Goal: Obtain resource: Obtain resource

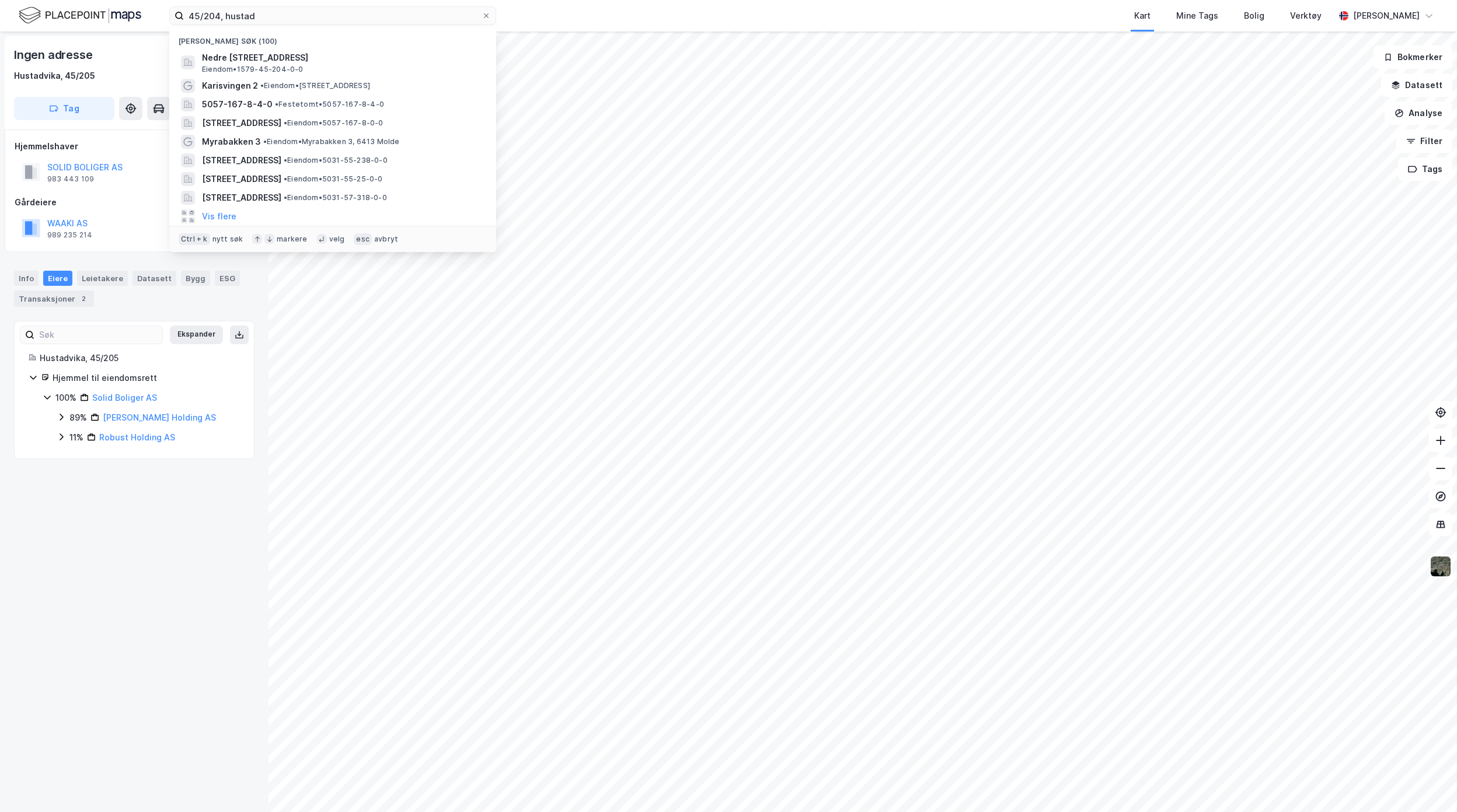
click at [0, 0] on html "45/204, [PERSON_NAME] søk (100) Nedre [STREET_ADDRESS], HUSTADVIKA Eiendom • 15…" at bounding box center [728, 406] width 1457 height 812
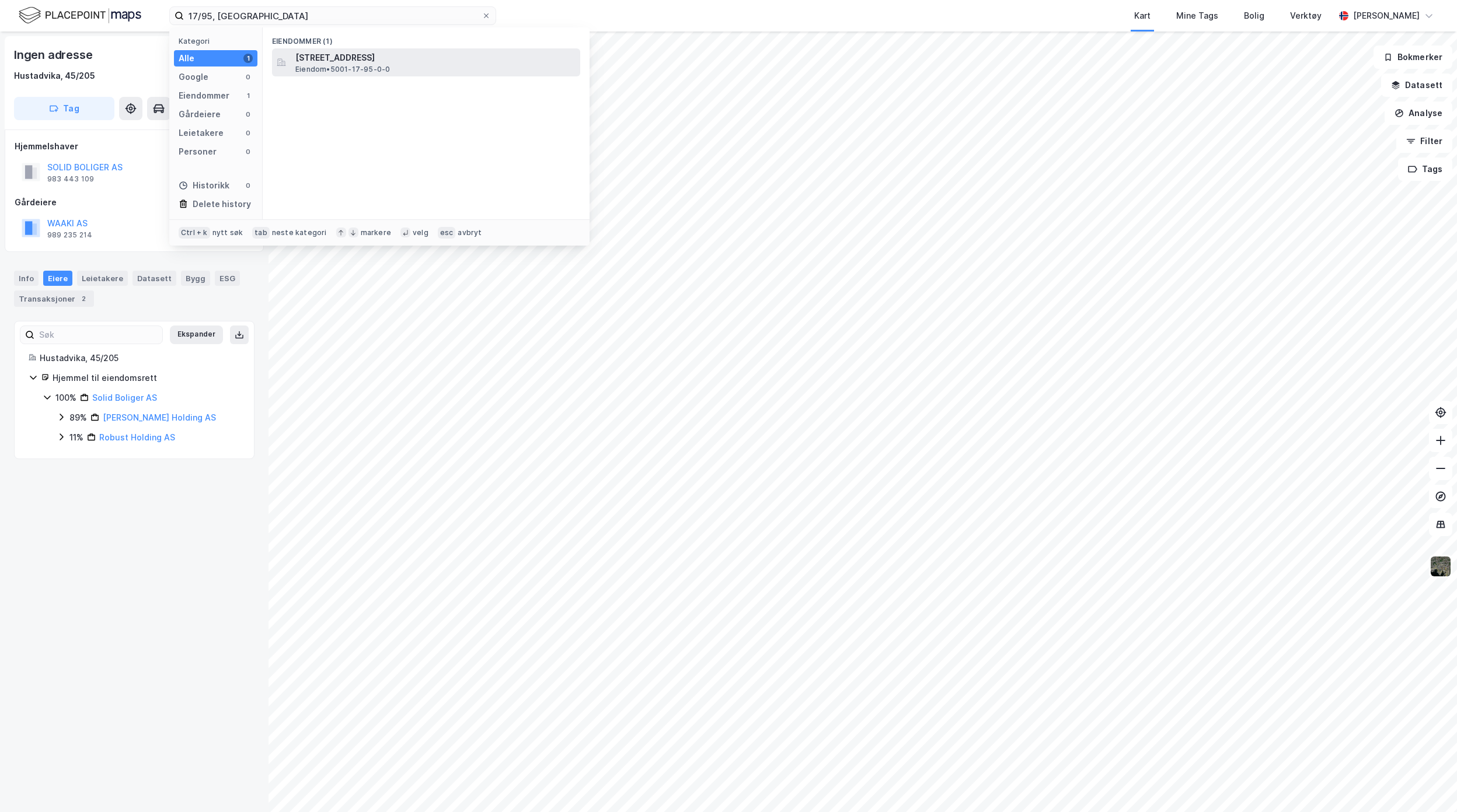
click at [386, 51] on span "[STREET_ADDRESS]" at bounding box center [435, 58] width 280 height 14
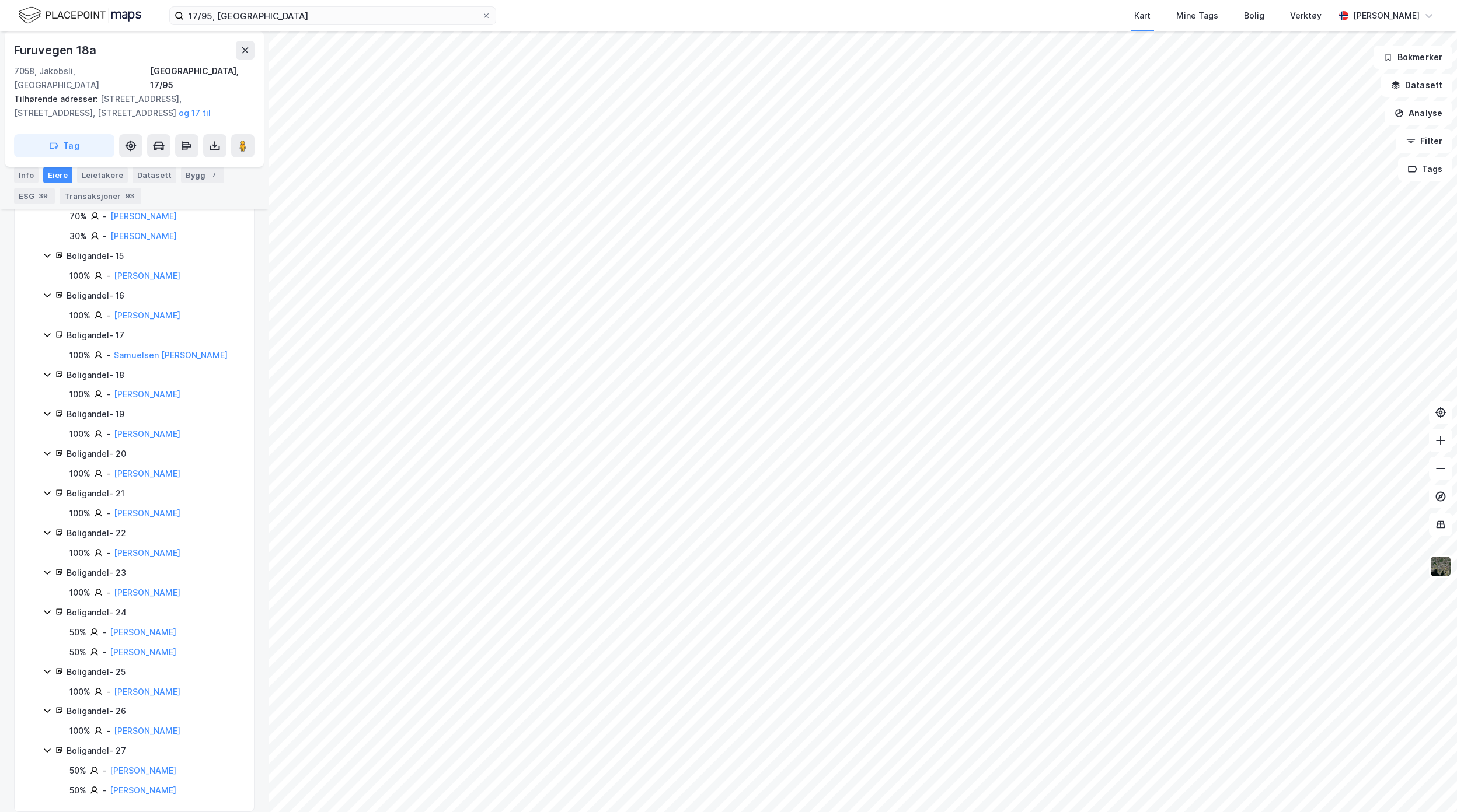
scroll to position [952, 0]
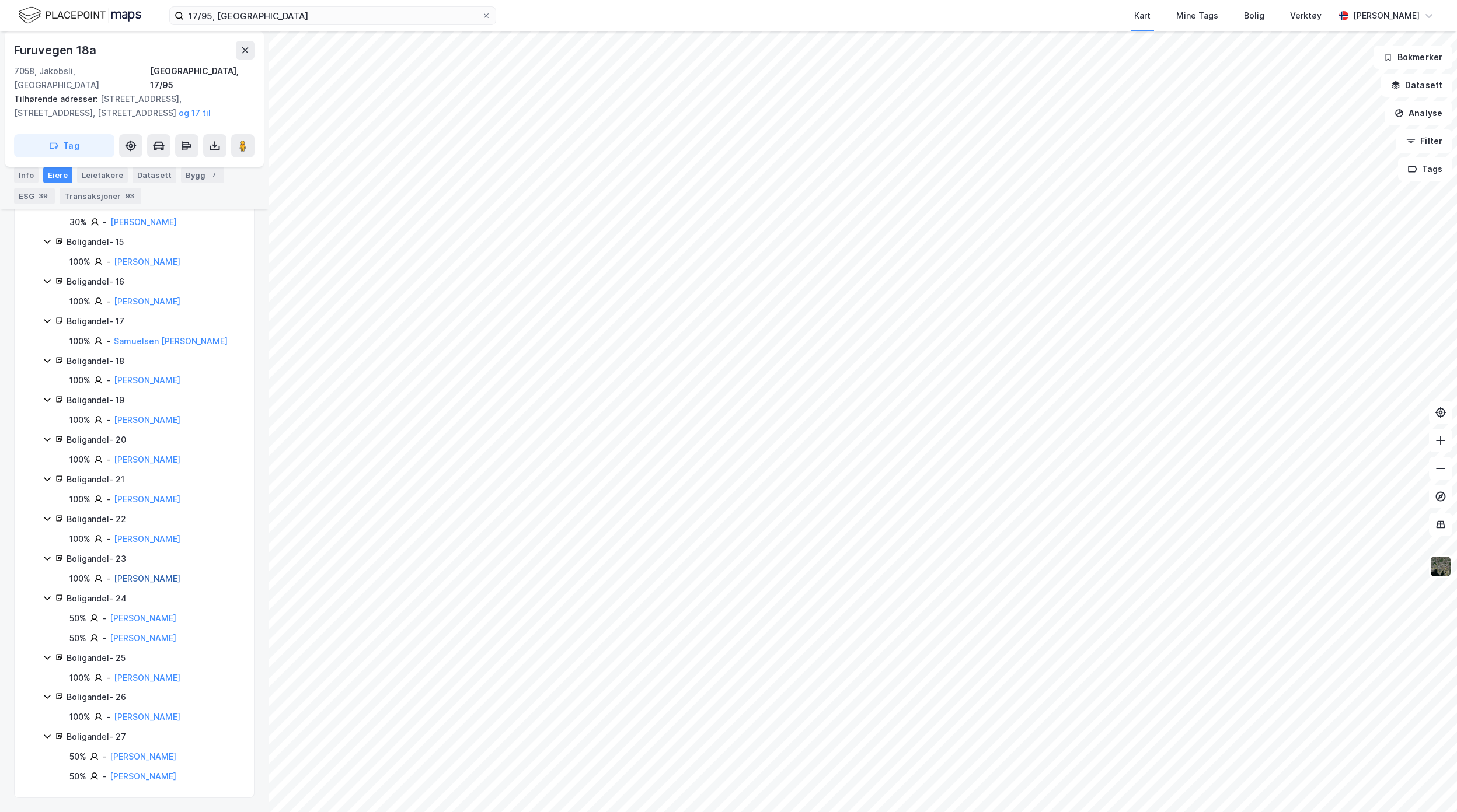
click at [127, 573] on link "[PERSON_NAME]" at bounding box center [147, 578] width 67 height 10
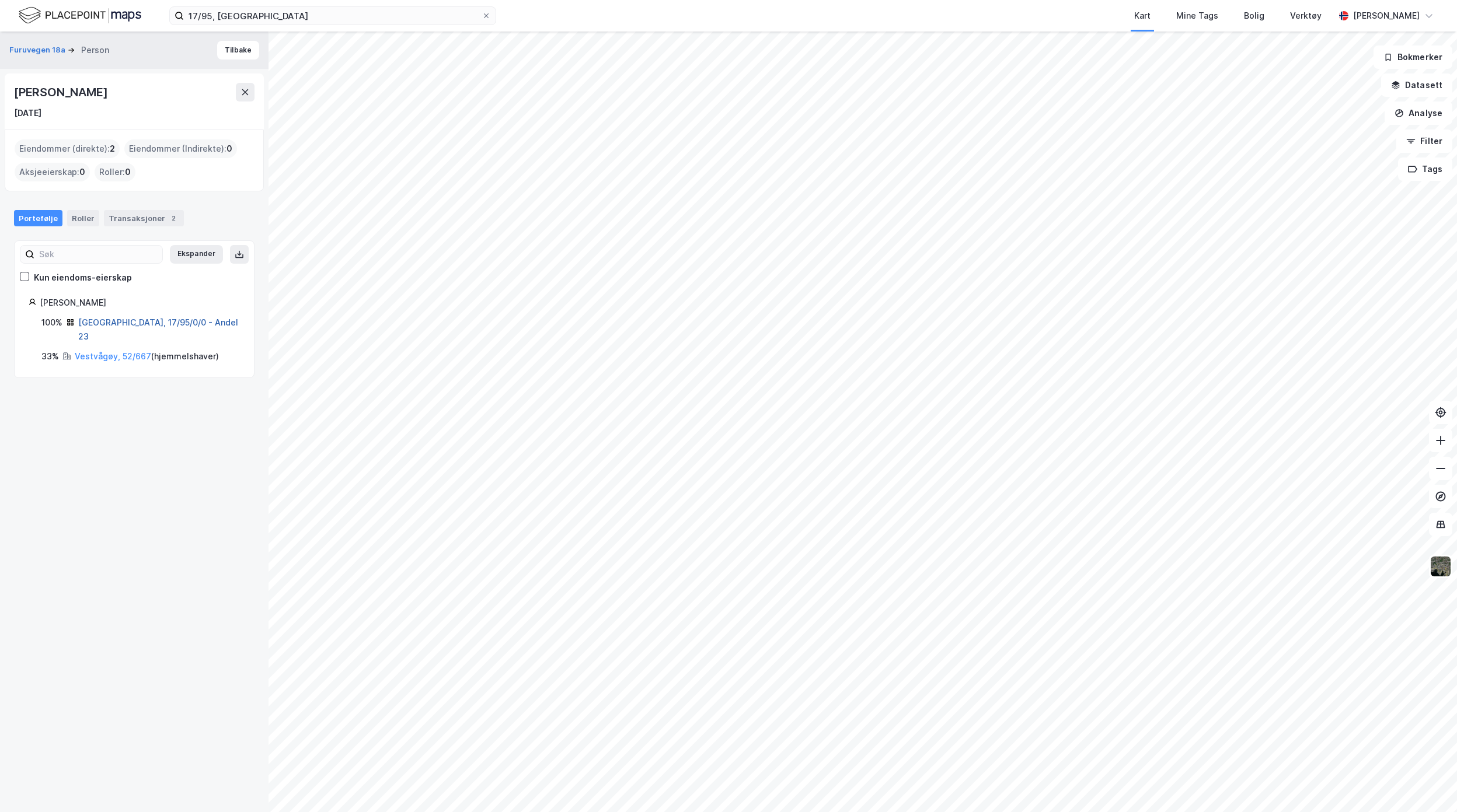
click at [133, 323] on link "[GEOGRAPHIC_DATA], 17/95/0/0 - Andel 23" at bounding box center [158, 329] width 160 height 24
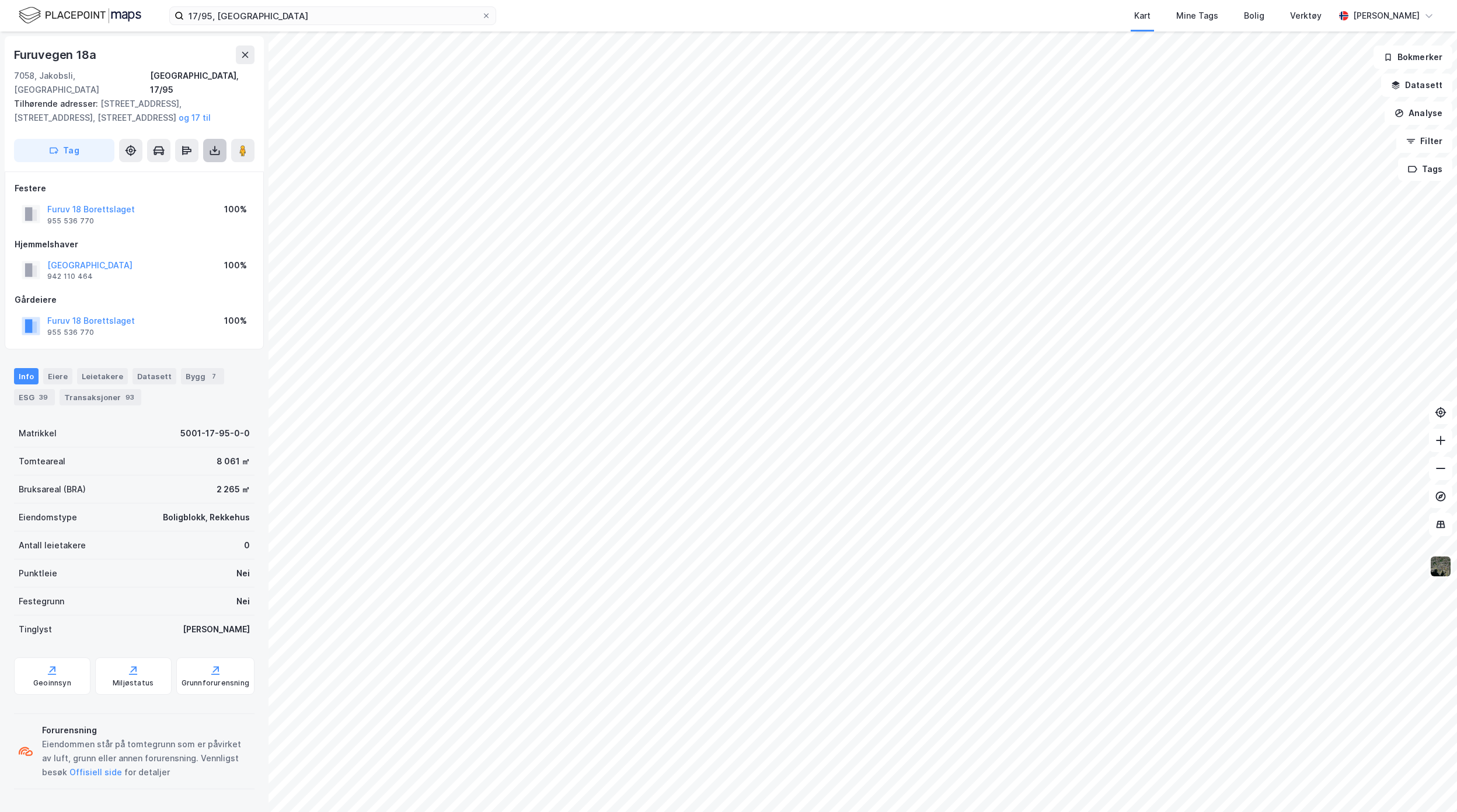
click at [212, 145] on icon at bounding box center [215, 151] width 12 height 12
click at [189, 169] on div "Last ned grunnbok" at bounding box center [157, 174] width 67 height 9
click at [61, 368] on div "Eiere" at bounding box center [57, 376] width 29 height 16
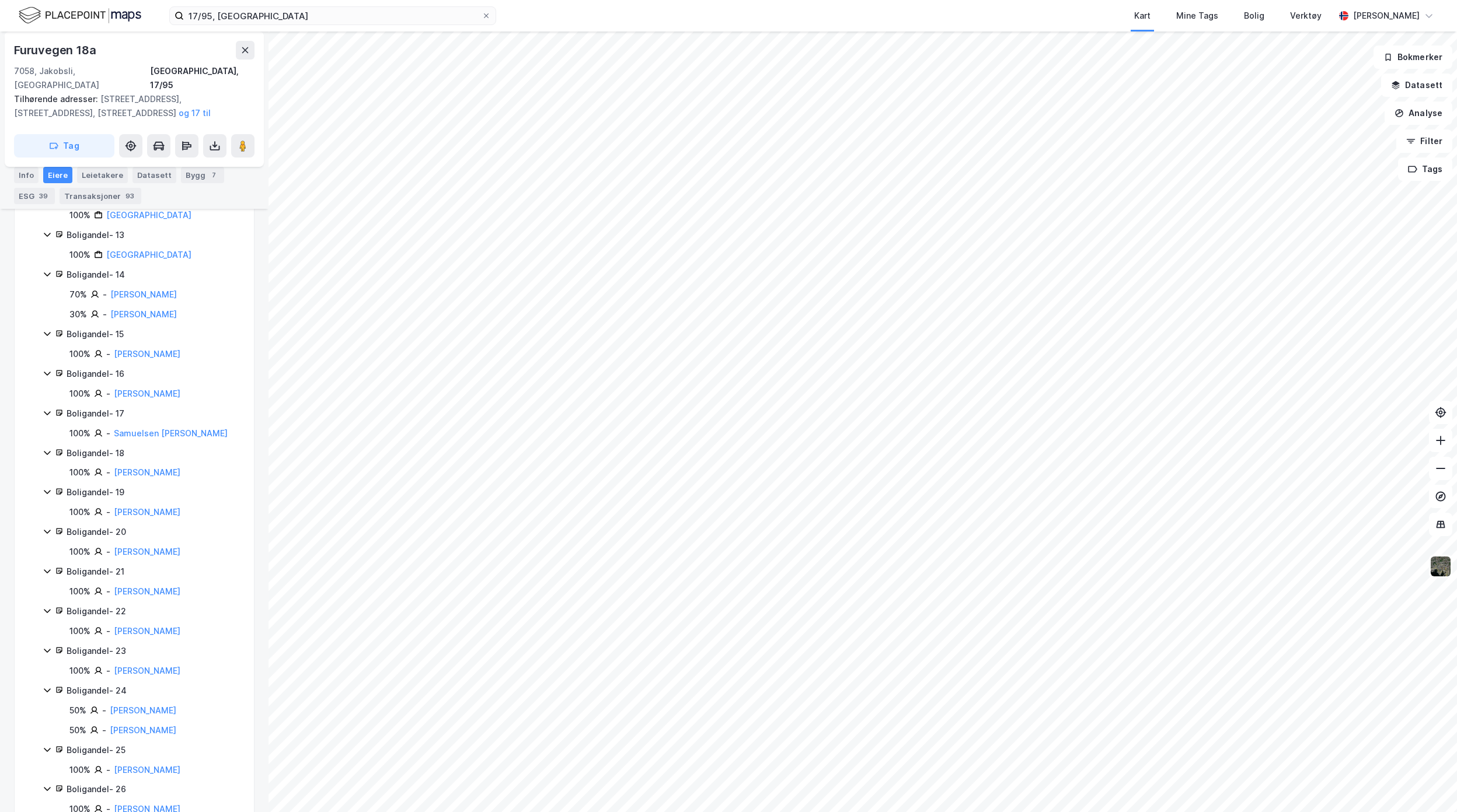
scroll to position [934, 0]
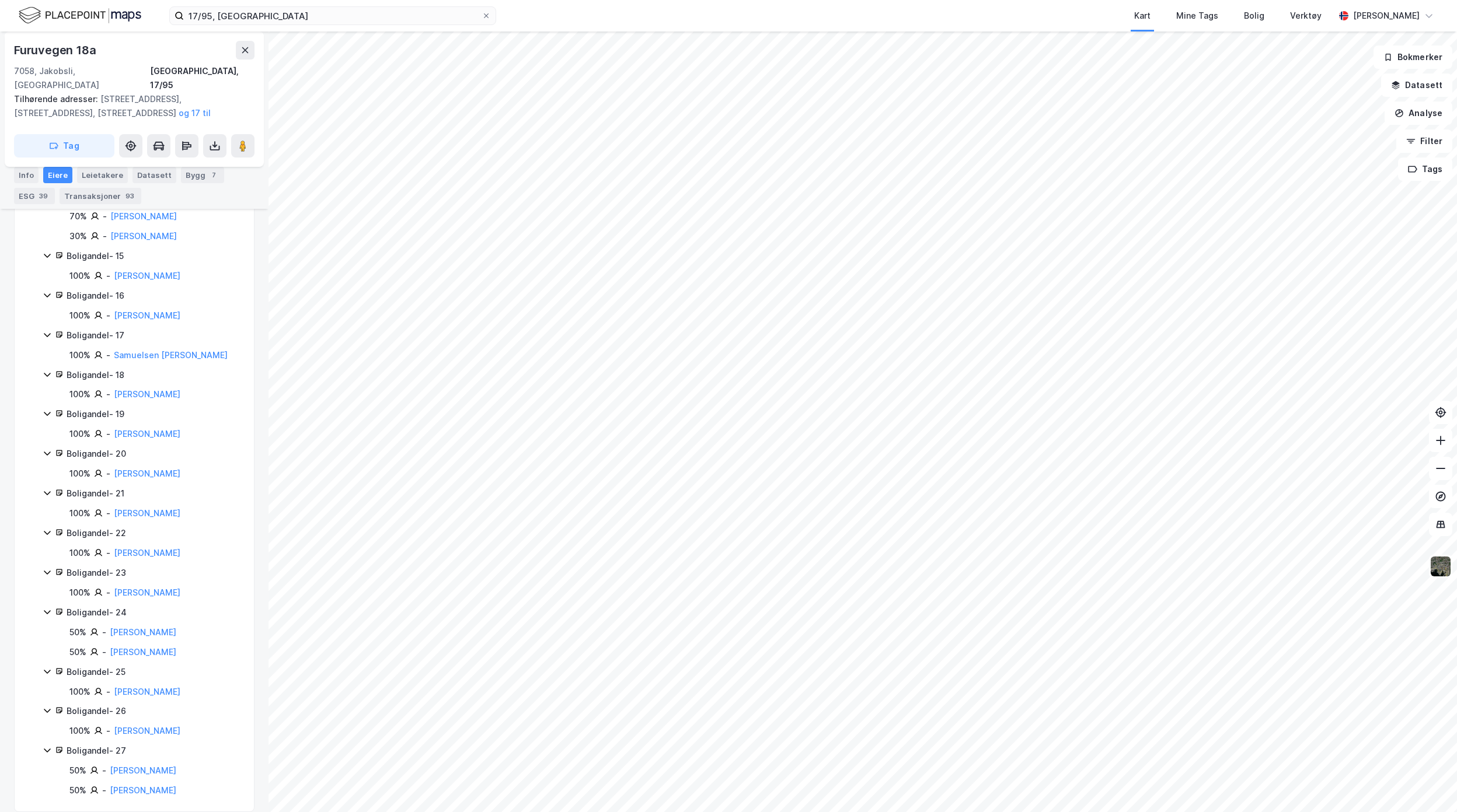
click at [48, 573] on icon at bounding box center [47, 572] width 9 height 9
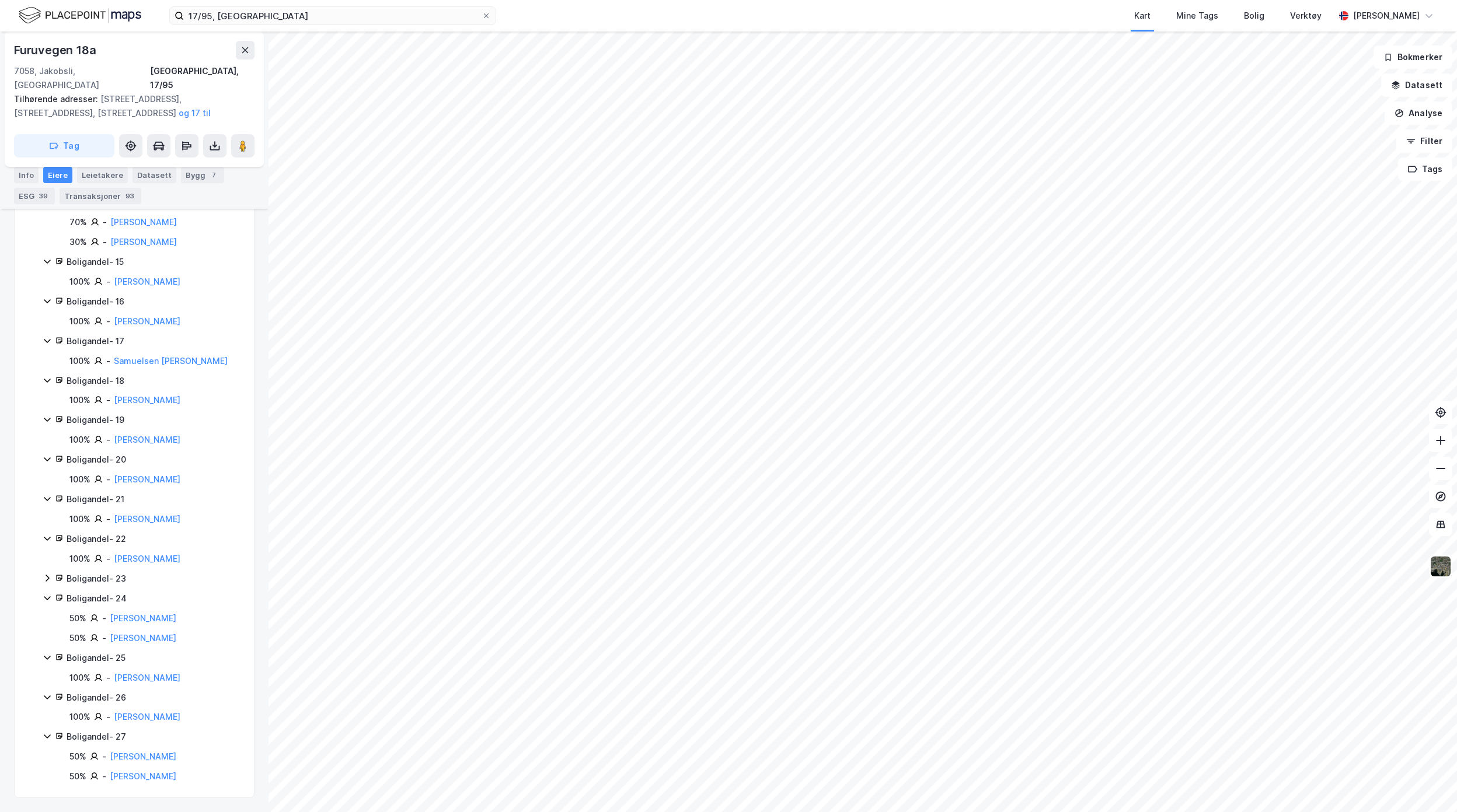
click at [48, 573] on icon at bounding box center [47, 578] width 9 height 9
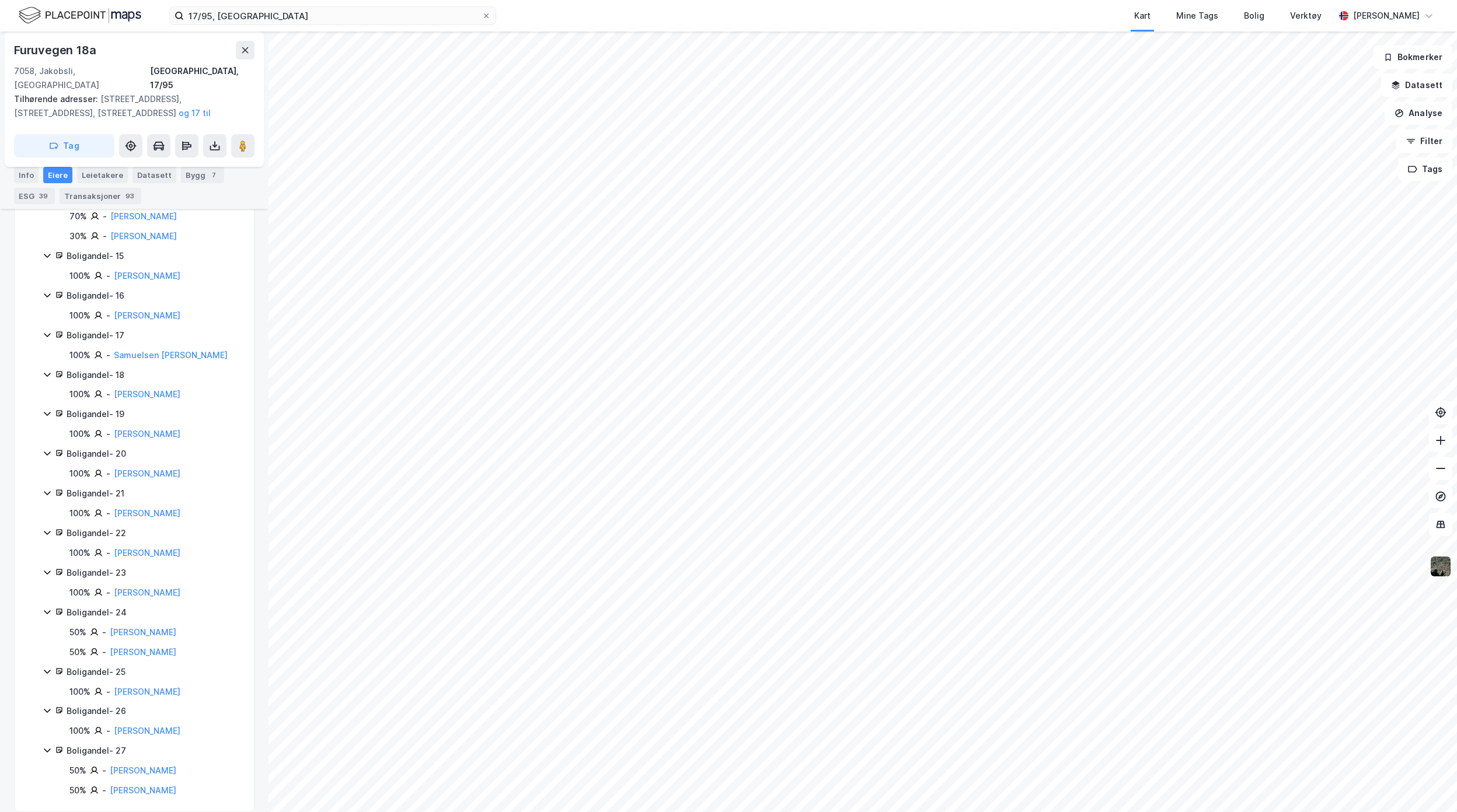
click at [94, 595] on icon at bounding box center [98, 592] width 9 height 9
click at [94, 575] on div "Boligandel - 23" at bounding box center [153, 573] width 174 height 14
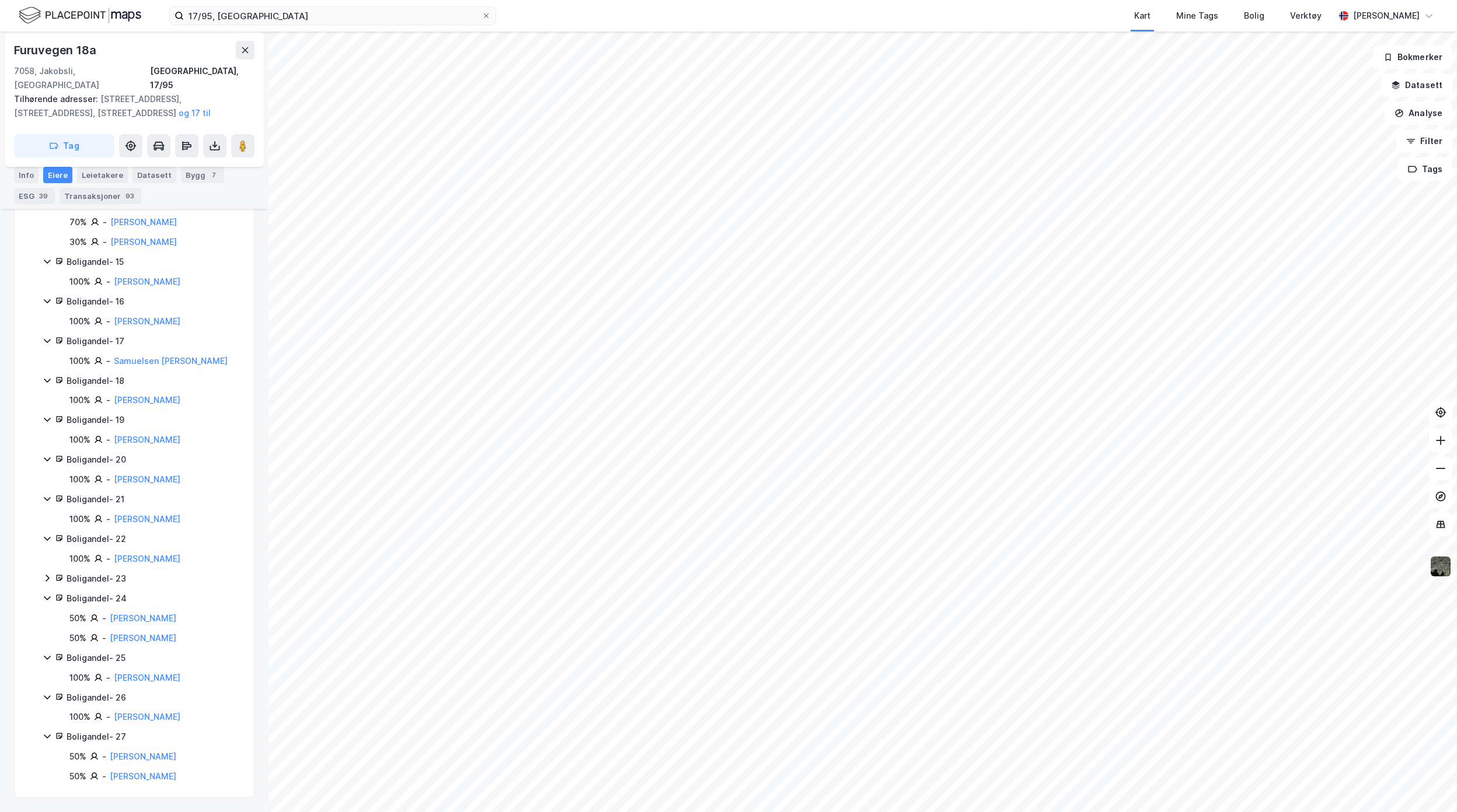
click at [107, 575] on div "Boligandel - 23" at bounding box center [153, 578] width 174 height 14
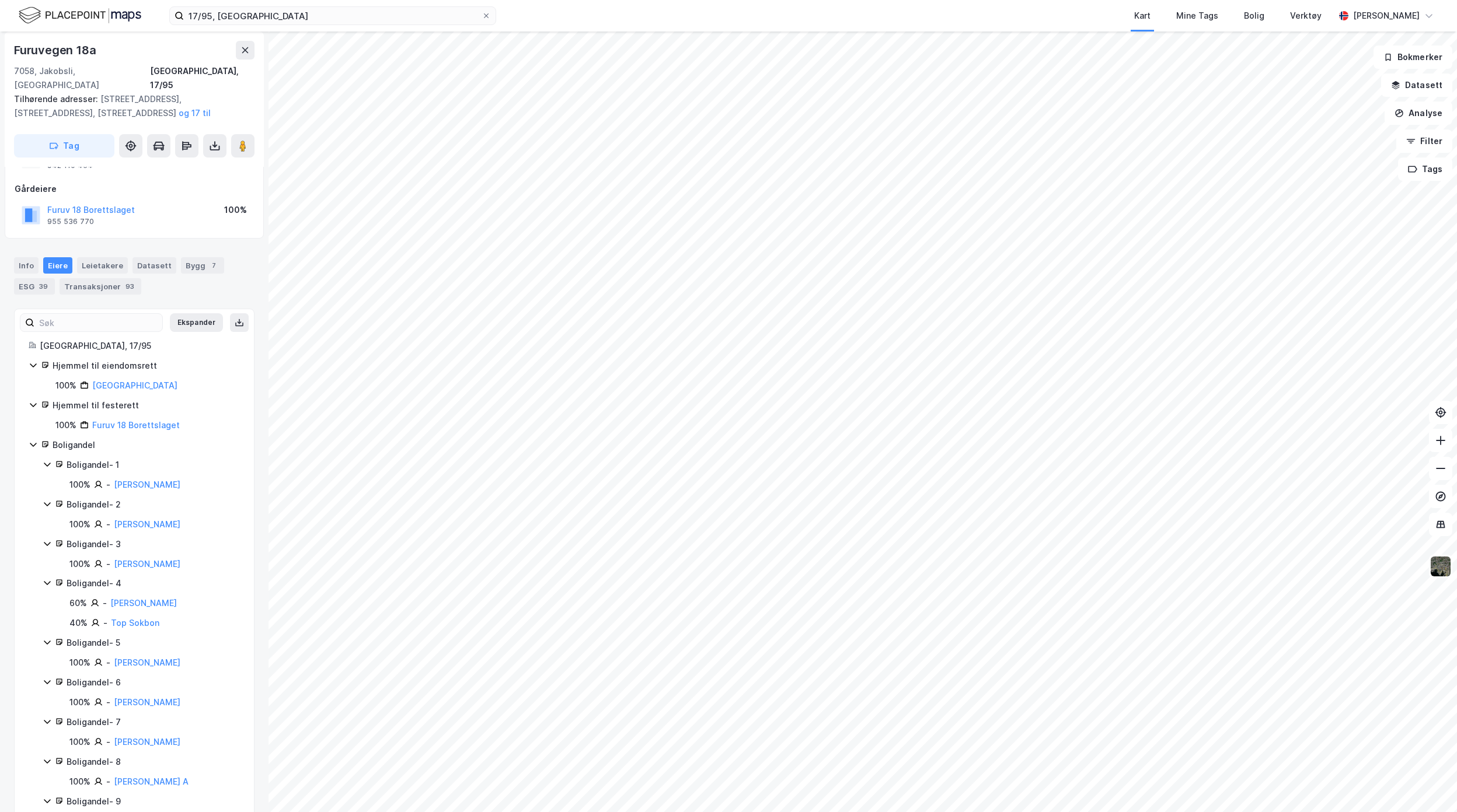
scroll to position [0, 0]
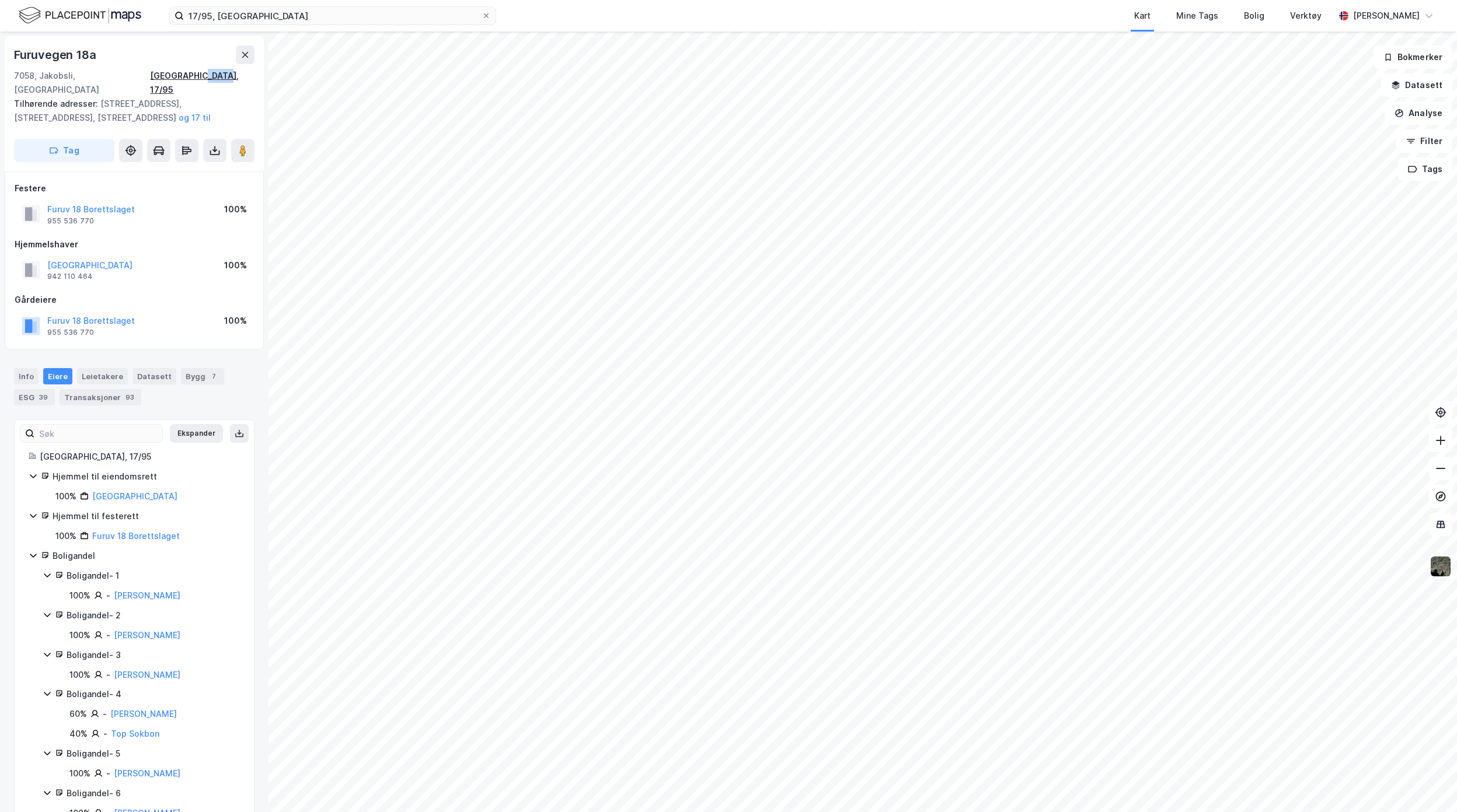
drag, startPoint x: 254, startPoint y: 75, endPoint x: 234, endPoint y: 78, distance: 20.2
click at [234, 78] on div "[GEOGRAPHIC_DATA], 17/95" at bounding box center [202, 83] width 105 height 28
copy div "17/95"
drag, startPoint x: 267, startPoint y: 21, endPoint x: 112, endPoint y: 19, distance: 155.0
click at [112, 19] on div "17/95, Trondheim Kart Mine Tags Bolig Verktøy [PERSON_NAME]" at bounding box center [728, 16] width 1457 height 31
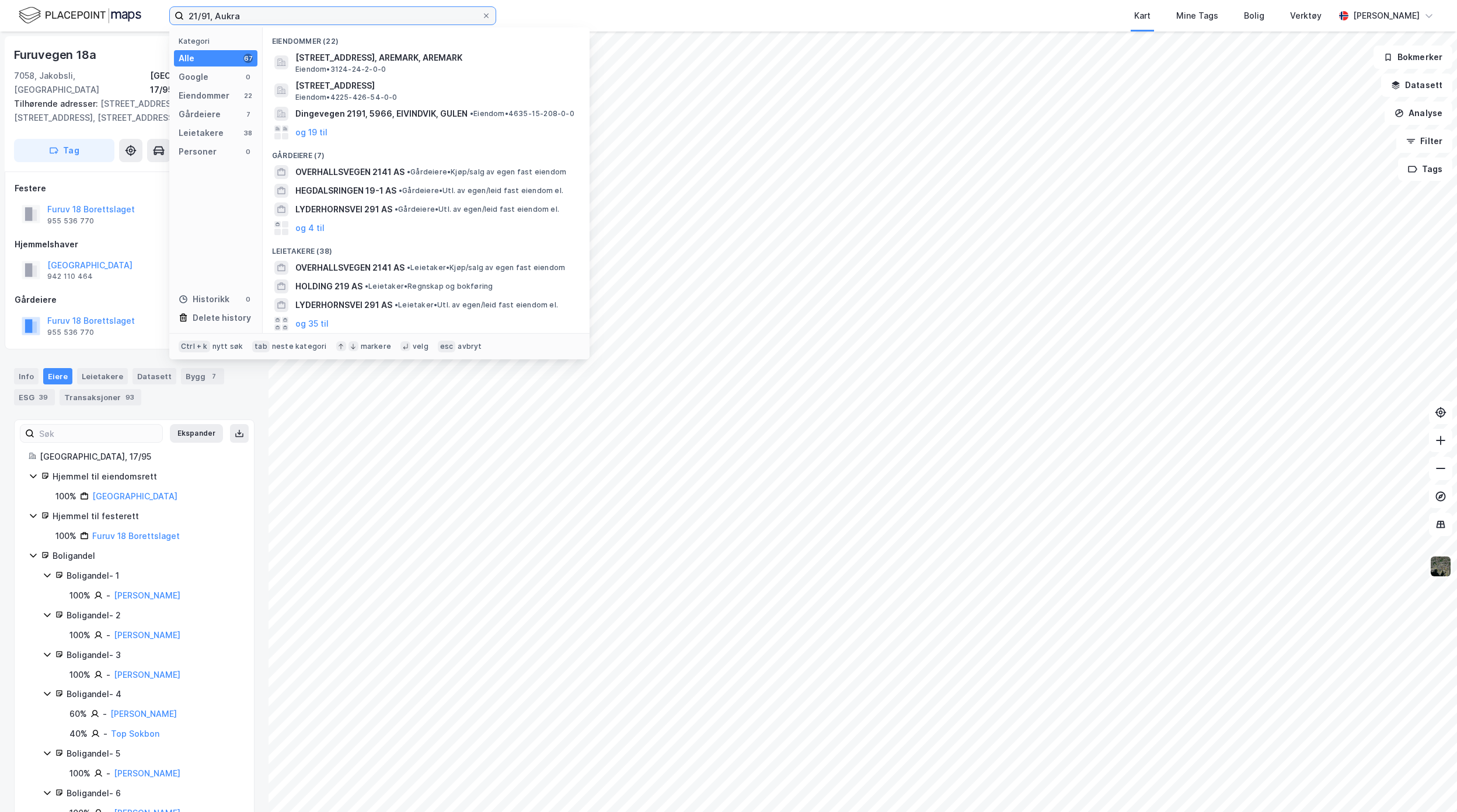
type input "21/91, Aukra"
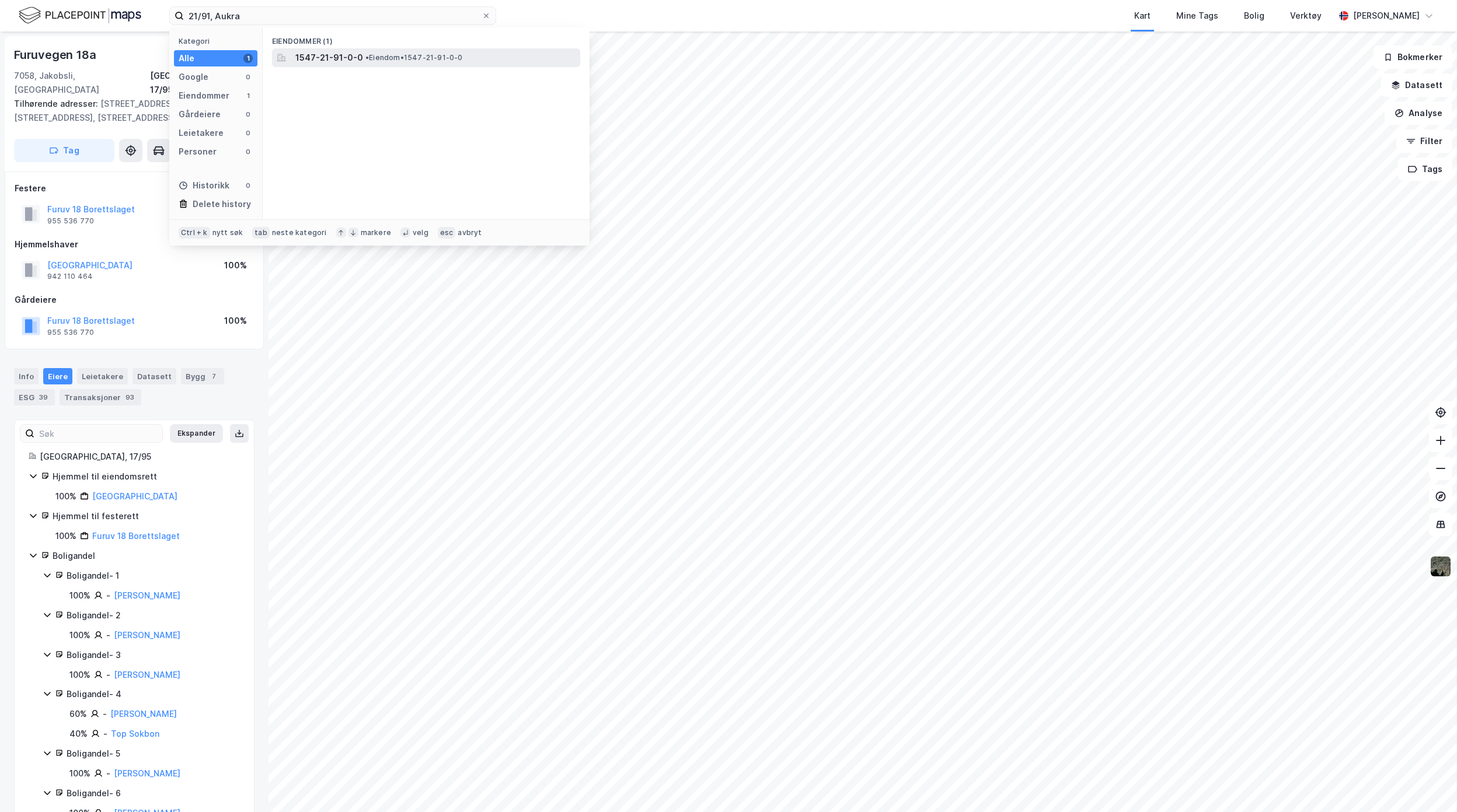
click at [375, 59] on span "• Eiendom • 1547-21-91-0-0" at bounding box center [414, 58] width 97 height 9
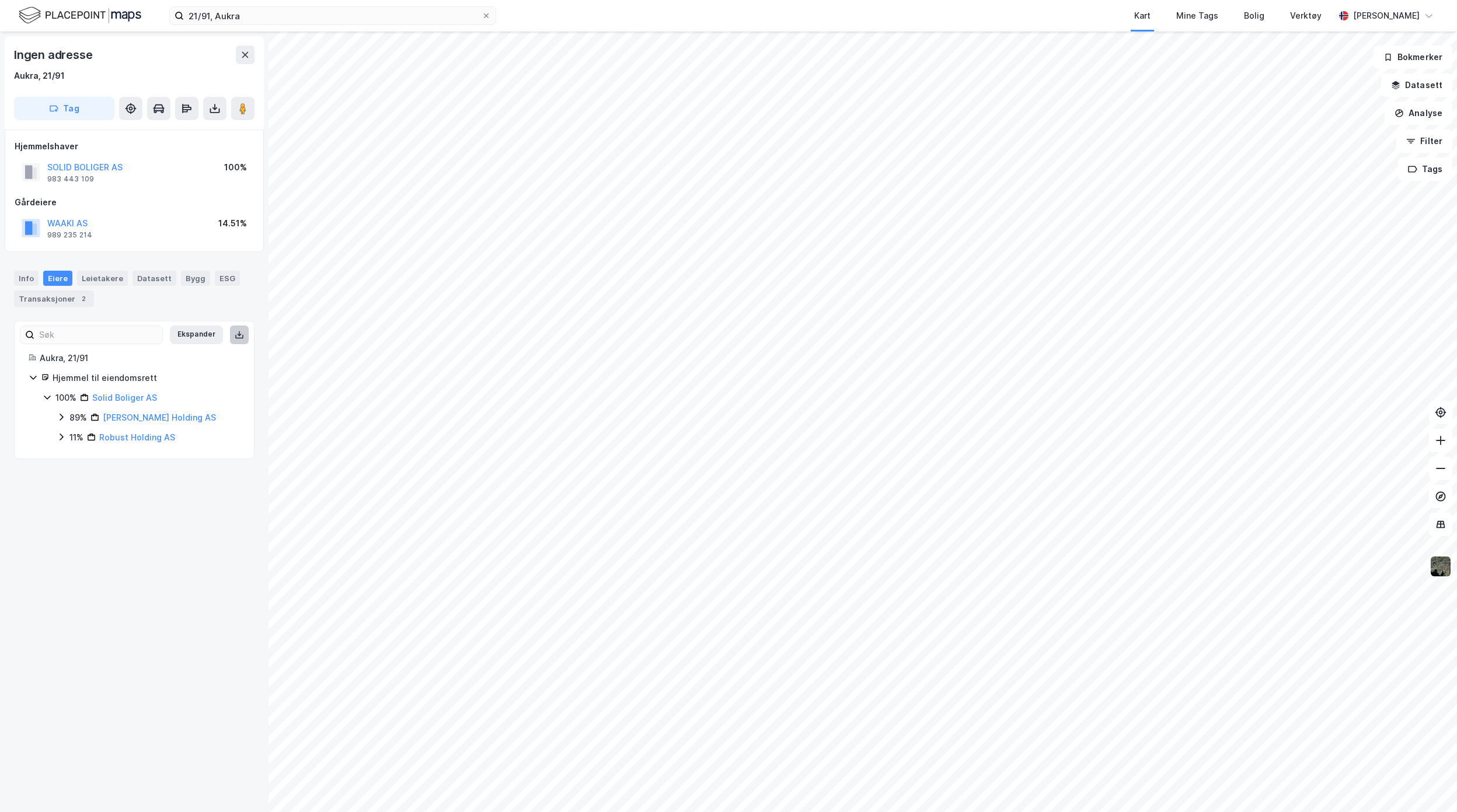
click at [235, 332] on icon at bounding box center [239, 334] width 9 height 9
click at [26, 278] on div "Info" at bounding box center [26, 278] width 25 height 15
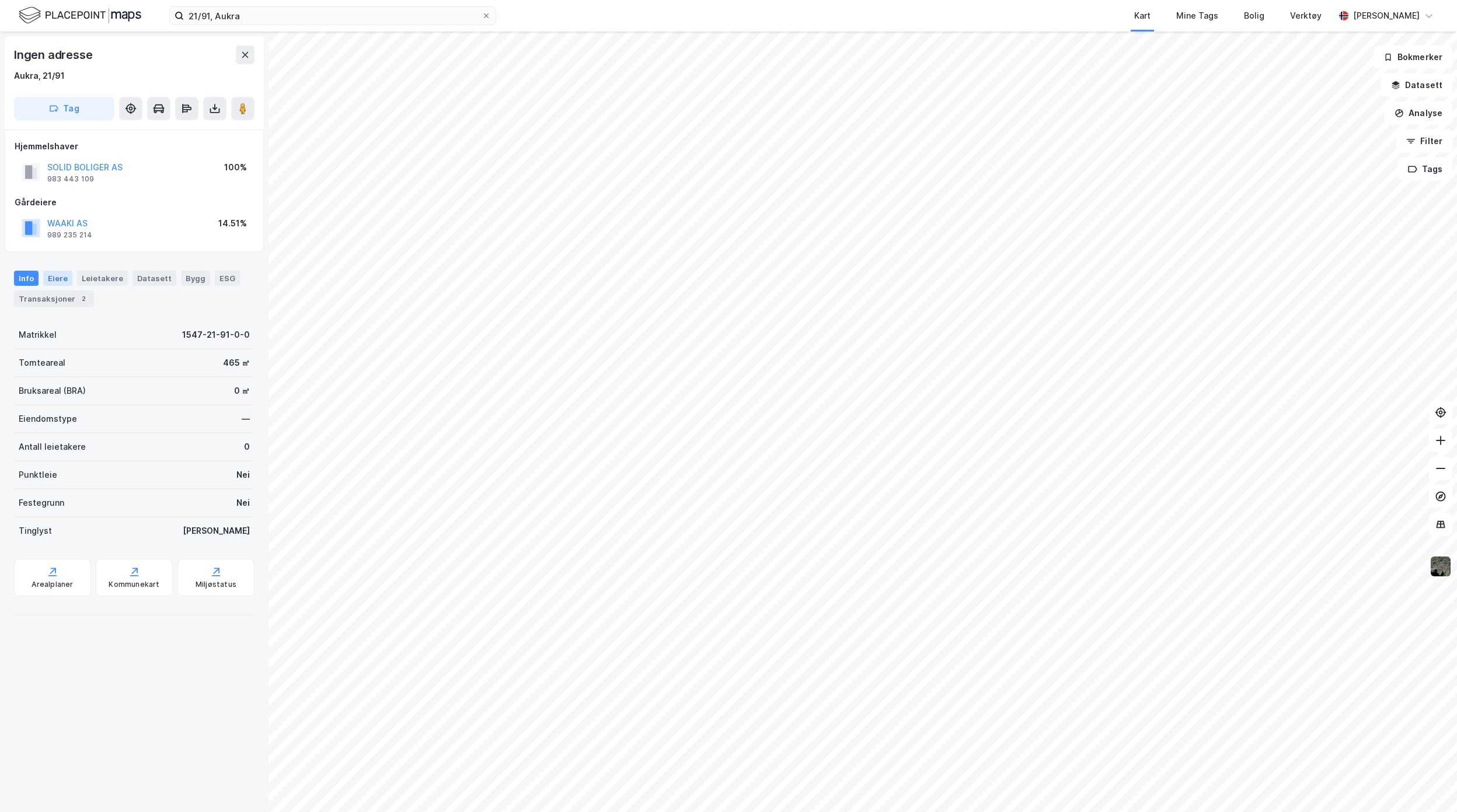
click at [58, 276] on div "Eiere" at bounding box center [57, 278] width 29 height 15
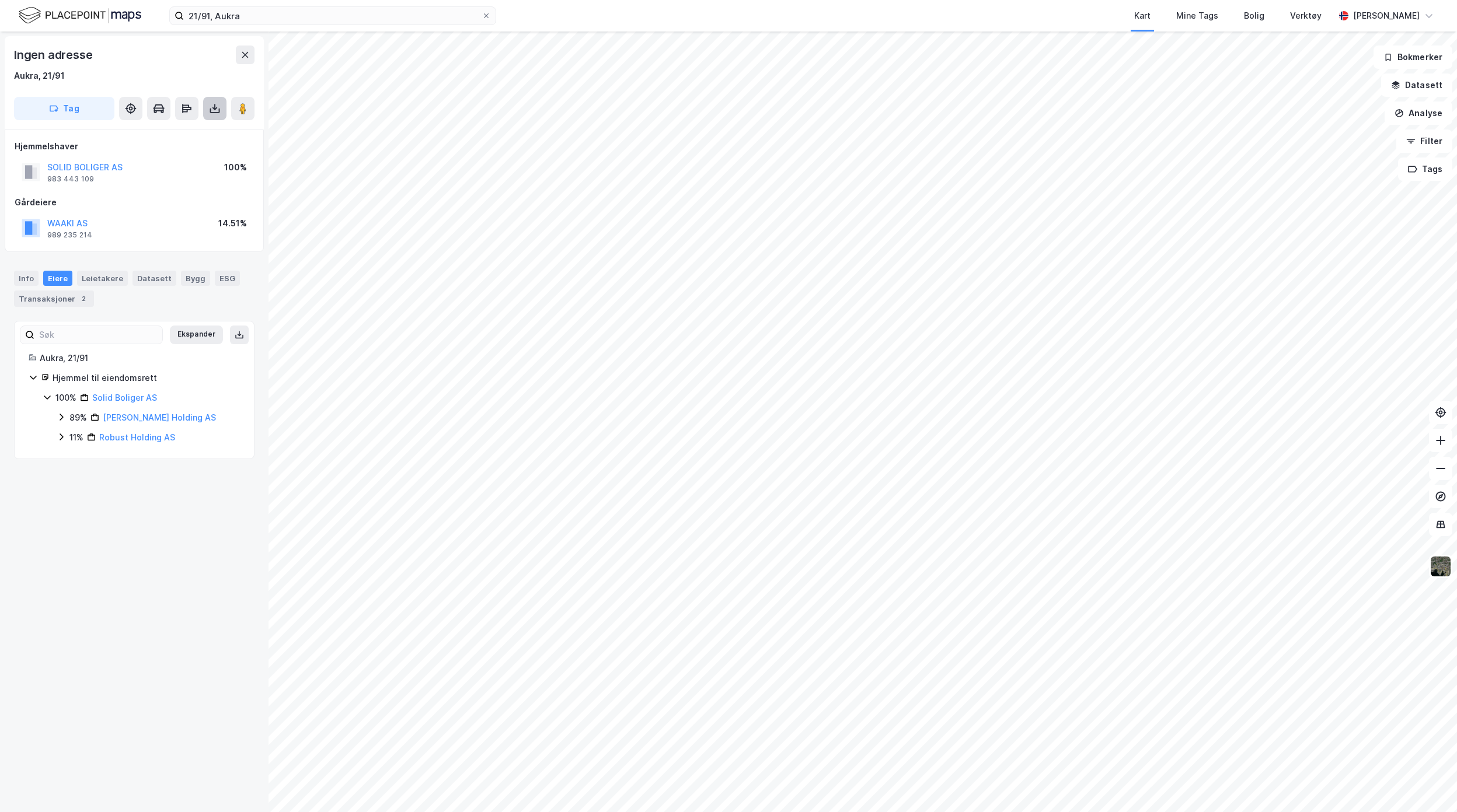
click at [206, 105] on button at bounding box center [215, 109] width 23 height 23
click at [178, 132] on div "Last ned grunnbok" at bounding box center [157, 132] width 67 height 9
click at [218, 111] on icon at bounding box center [215, 111] width 10 height 5
click at [189, 133] on div "Last ned grunnbok" at bounding box center [157, 132] width 67 height 9
click at [209, 103] on icon at bounding box center [215, 109] width 12 height 12
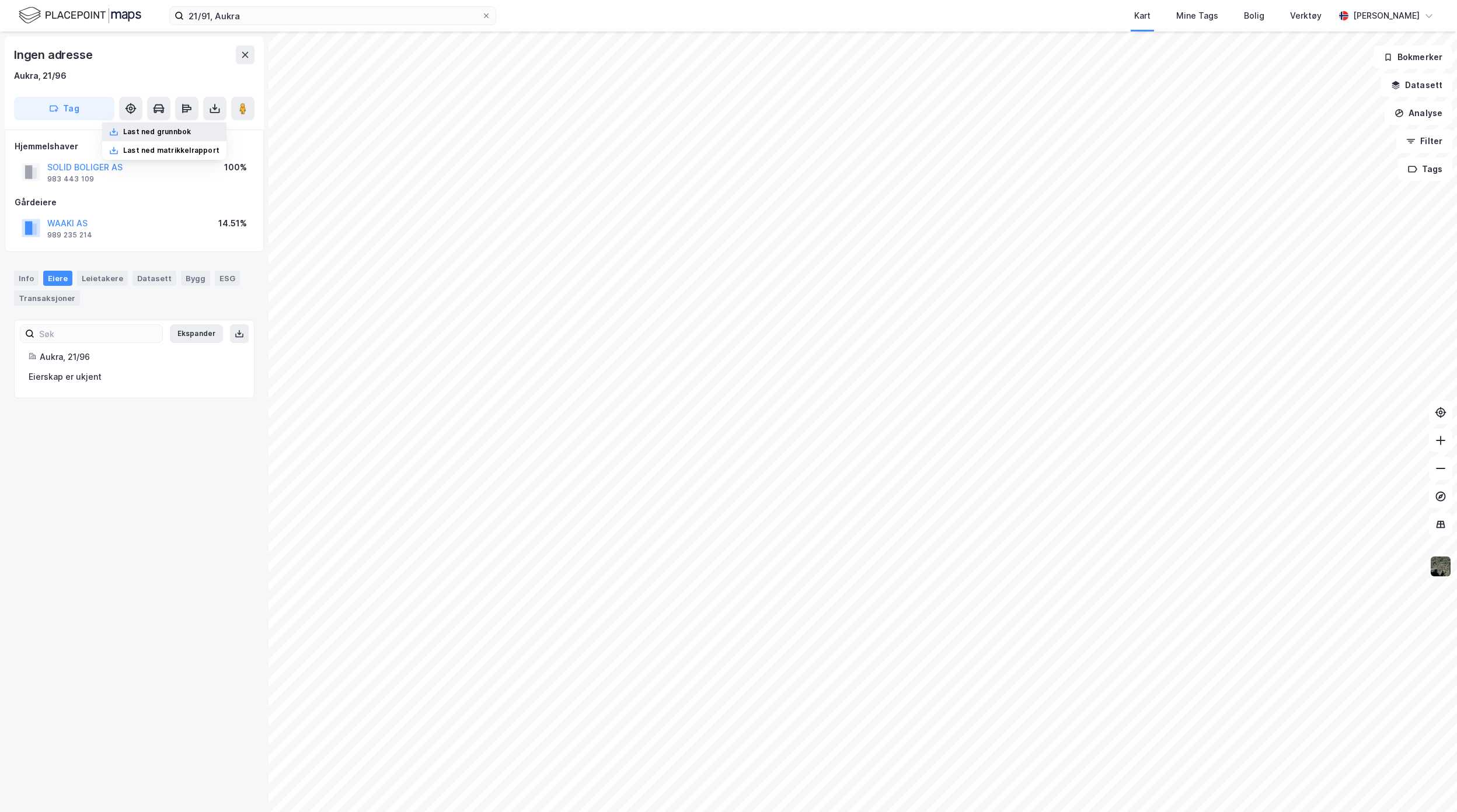
click at [202, 127] on div "Last ned grunnbok" at bounding box center [164, 132] width 124 height 19
click at [216, 111] on icon at bounding box center [215, 109] width 12 height 12
click at [206, 129] on div "Last ned grunnbok" at bounding box center [164, 132] width 124 height 19
click at [218, 110] on icon at bounding box center [215, 111] width 10 height 5
click at [179, 133] on div "Last ned grunnbok" at bounding box center [157, 132] width 67 height 9
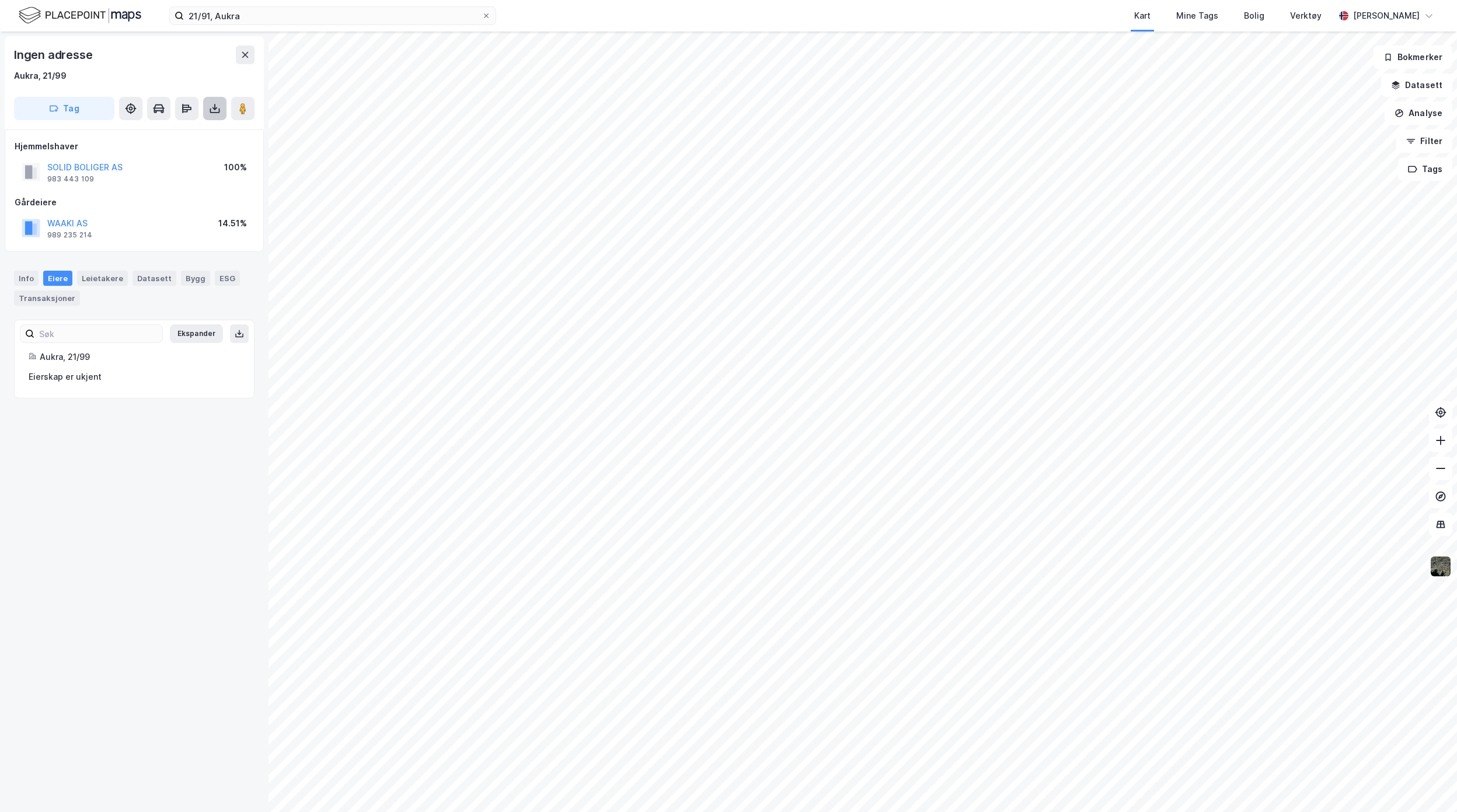
click at [214, 109] on icon at bounding box center [215, 109] width 12 height 12
click at [188, 133] on div "Last ned grunnbok" at bounding box center [157, 132] width 67 height 9
click at [221, 112] on button at bounding box center [215, 109] width 23 height 23
click at [203, 132] on div "Last ned grunnbok" at bounding box center [164, 132] width 124 height 19
click at [216, 111] on icon at bounding box center [215, 109] width 12 height 12
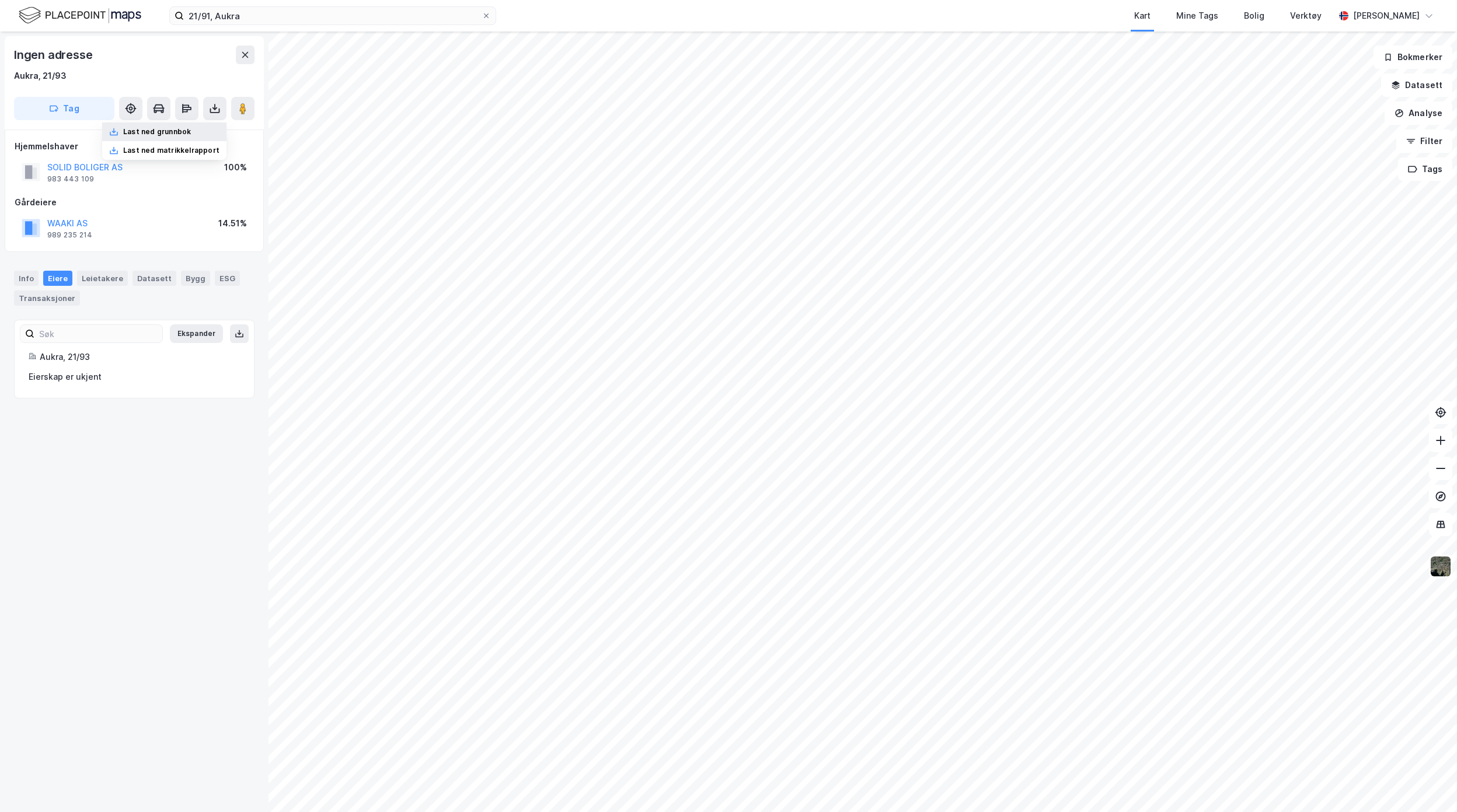
click at [197, 131] on div "Last ned grunnbok" at bounding box center [164, 132] width 124 height 19
click at [217, 110] on icon at bounding box center [215, 109] width 12 height 12
click at [201, 126] on div "Last ned grunnbok" at bounding box center [164, 132] width 124 height 19
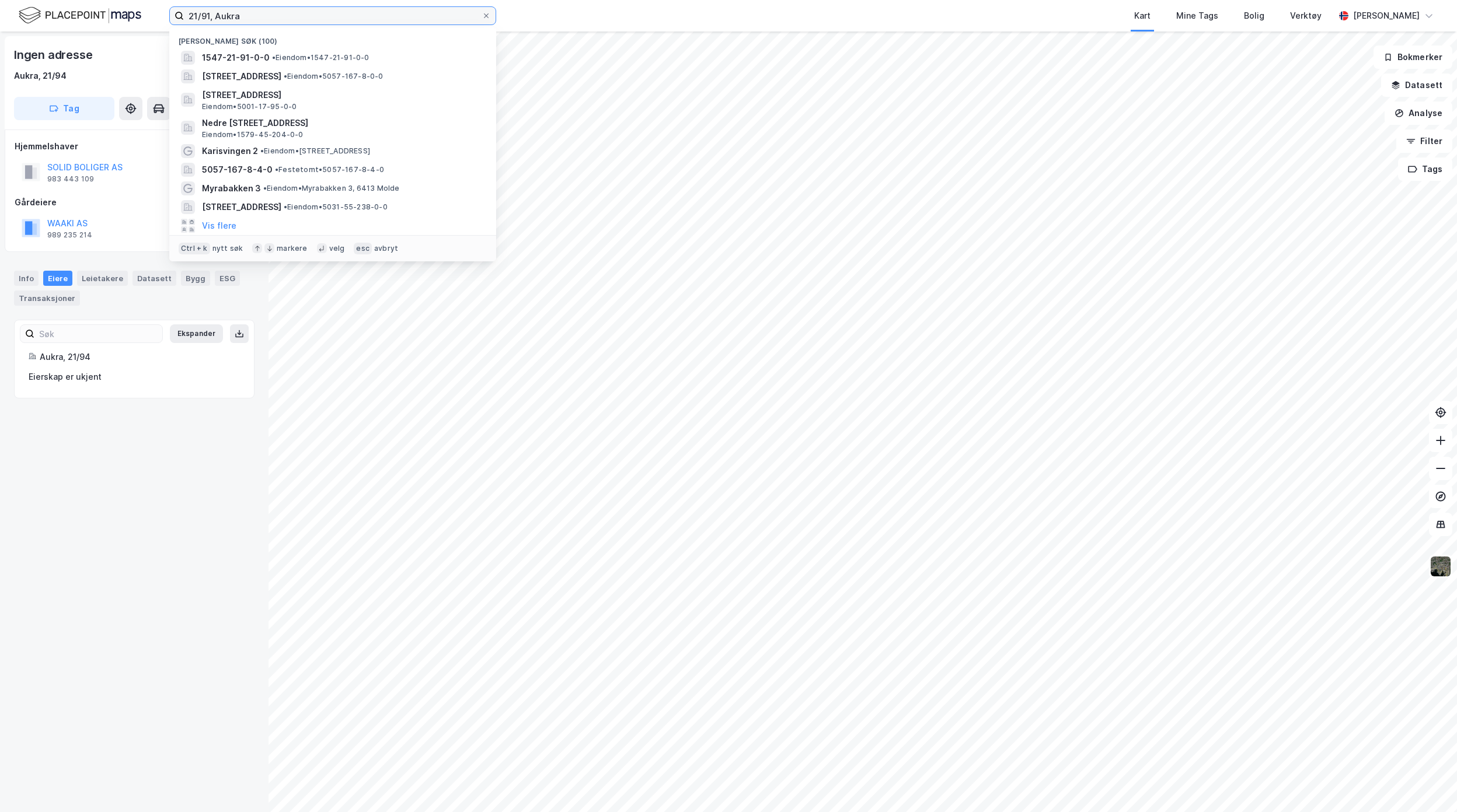
drag, startPoint x: 274, startPoint y: 21, endPoint x: 21, endPoint y: 17, distance: 253.0
click at [22, 17] on div "21/91, Aukra Nylige søk [PHONE_NUMBER] • Eiendom • 1547-21-91-0-0 [STREET_ADDRE…" at bounding box center [728, 16] width 1457 height 31
type input "m"
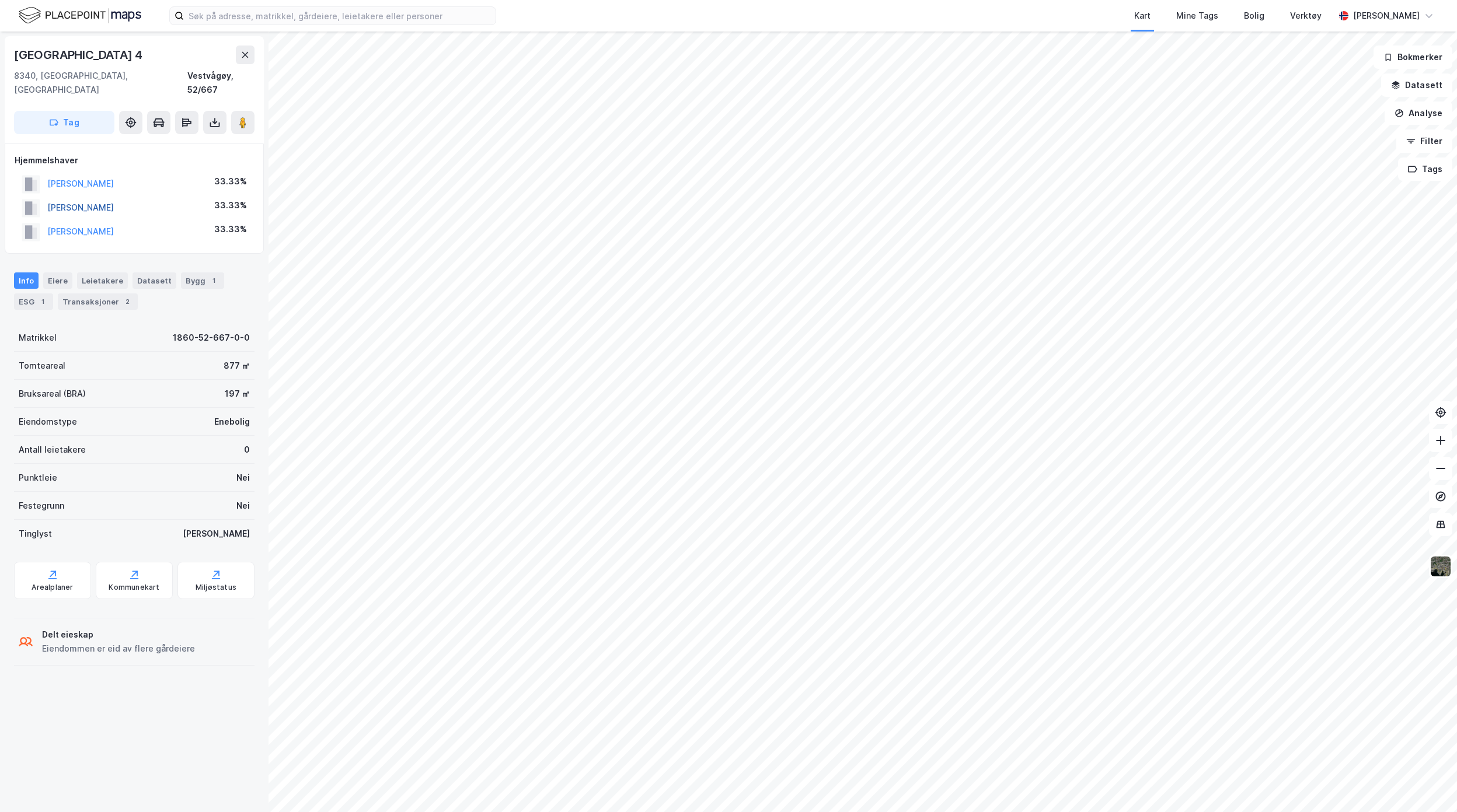
click at [0, 0] on button "BERNTSEN LYDER ANDRE" at bounding box center [0, 0] width 0 height 0
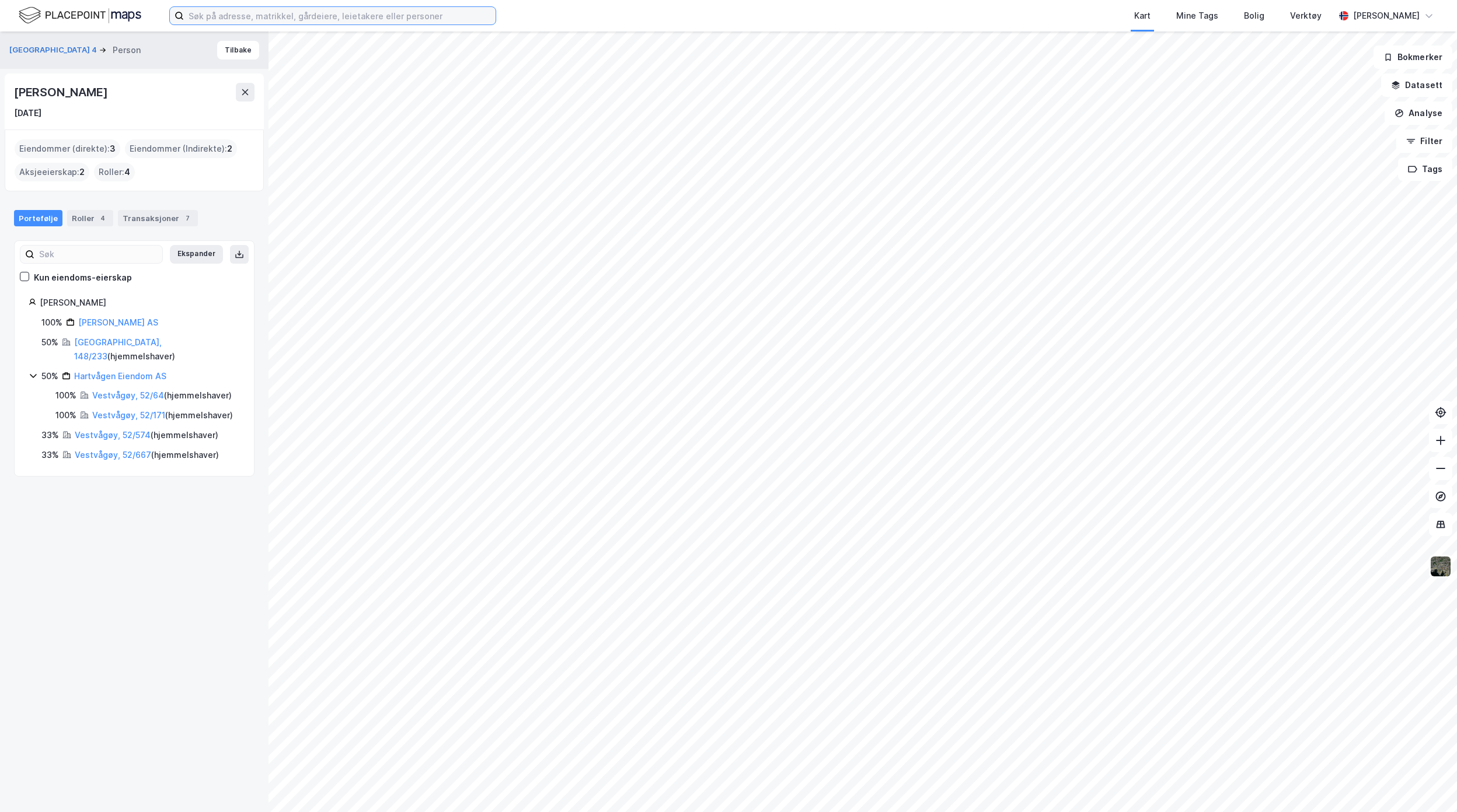
drag, startPoint x: 324, startPoint y: 15, endPoint x: 313, endPoint y: 15, distance: 11.0
click at [313, 15] on input at bounding box center [339, 16] width 312 height 17
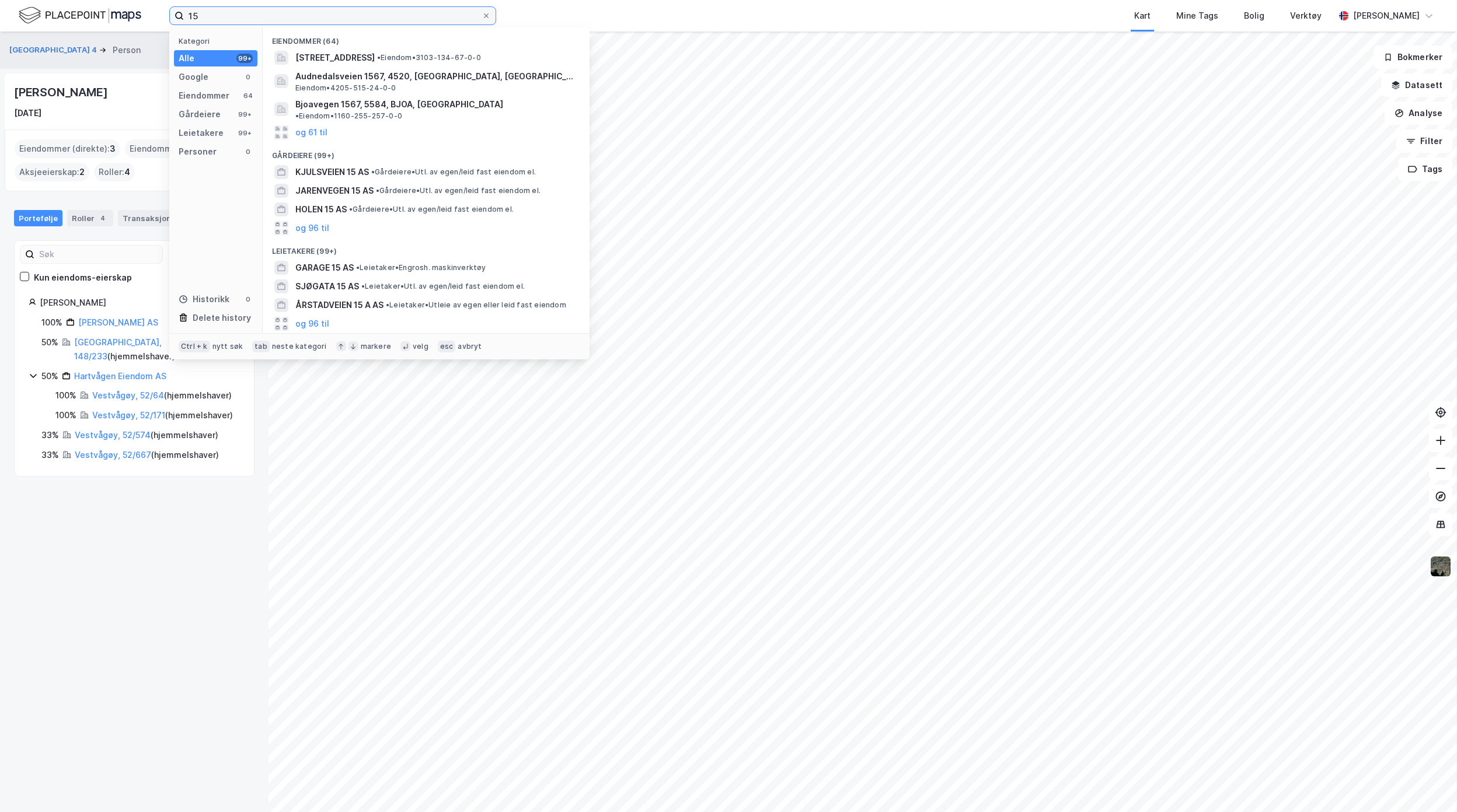
type input "1"
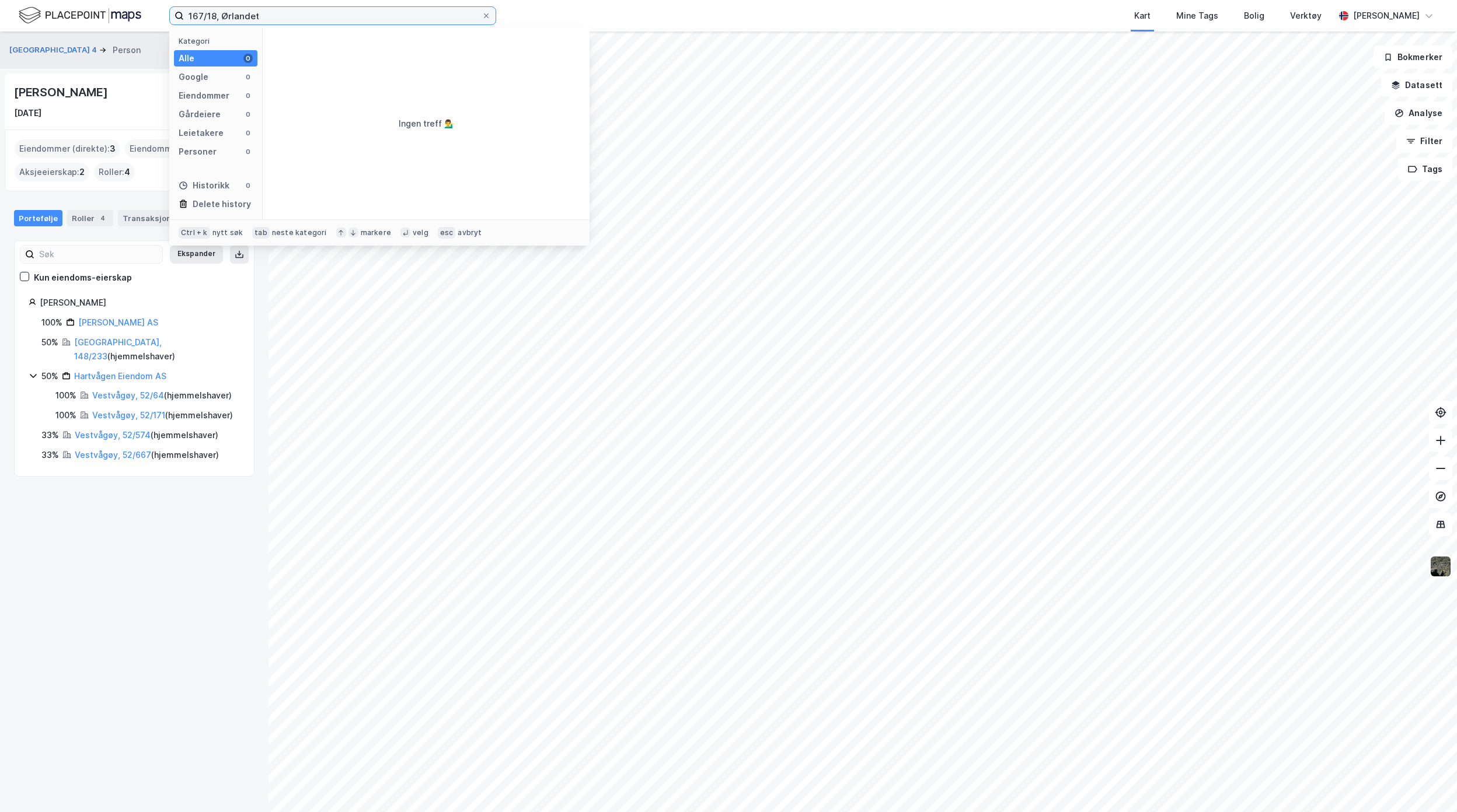
drag, startPoint x: 307, startPoint y: 10, endPoint x: -76, endPoint y: 19, distance: 383.1
click at [0, 19] on html "167/18, Ørlandet Kategori Alle 0 Google 0 Eiendommer 0 Gårdeiere 0 Leietakere 0…" at bounding box center [728, 406] width 1457 height 812
drag, startPoint x: 212, startPoint y: 15, endPoint x: 314, endPoint y: 75, distance: 118.3
click at [212, 15] on input "167/18, Ørlandet" at bounding box center [333, 16] width 298 height 17
click at [449, 58] on div "Ingen treff 💁‍♂️" at bounding box center [426, 123] width 327 height 192
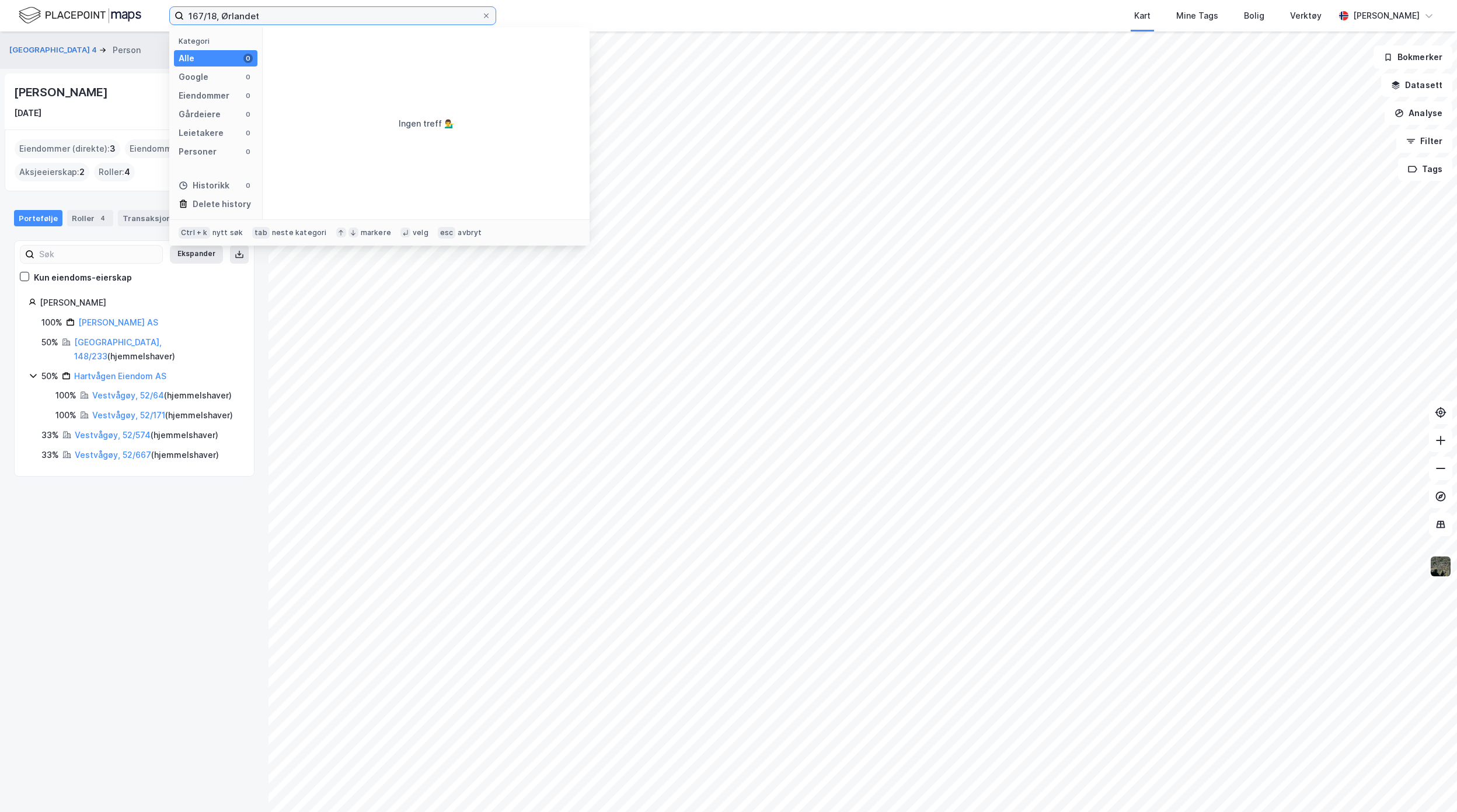
click at [214, 19] on input "167/18, Ørlandet" at bounding box center [333, 16] width 298 height 17
drag, startPoint x: 276, startPoint y: 19, endPoint x: -192, endPoint y: -17, distance: 469.4
click at [0, 0] on html "167/8, Ørlandet Kategori Alle 0 Google 0 Eiendommer 0 Gårdeiere 0 Leietakere 0 …" at bounding box center [728, 406] width 1457 height 812
click at [313, 7] on label "167/8, Ørlandet" at bounding box center [333, 16] width 327 height 19
click at [313, 7] on input "167/8, Ørlandet" at bounding box center [333, 16] width 298 height 17
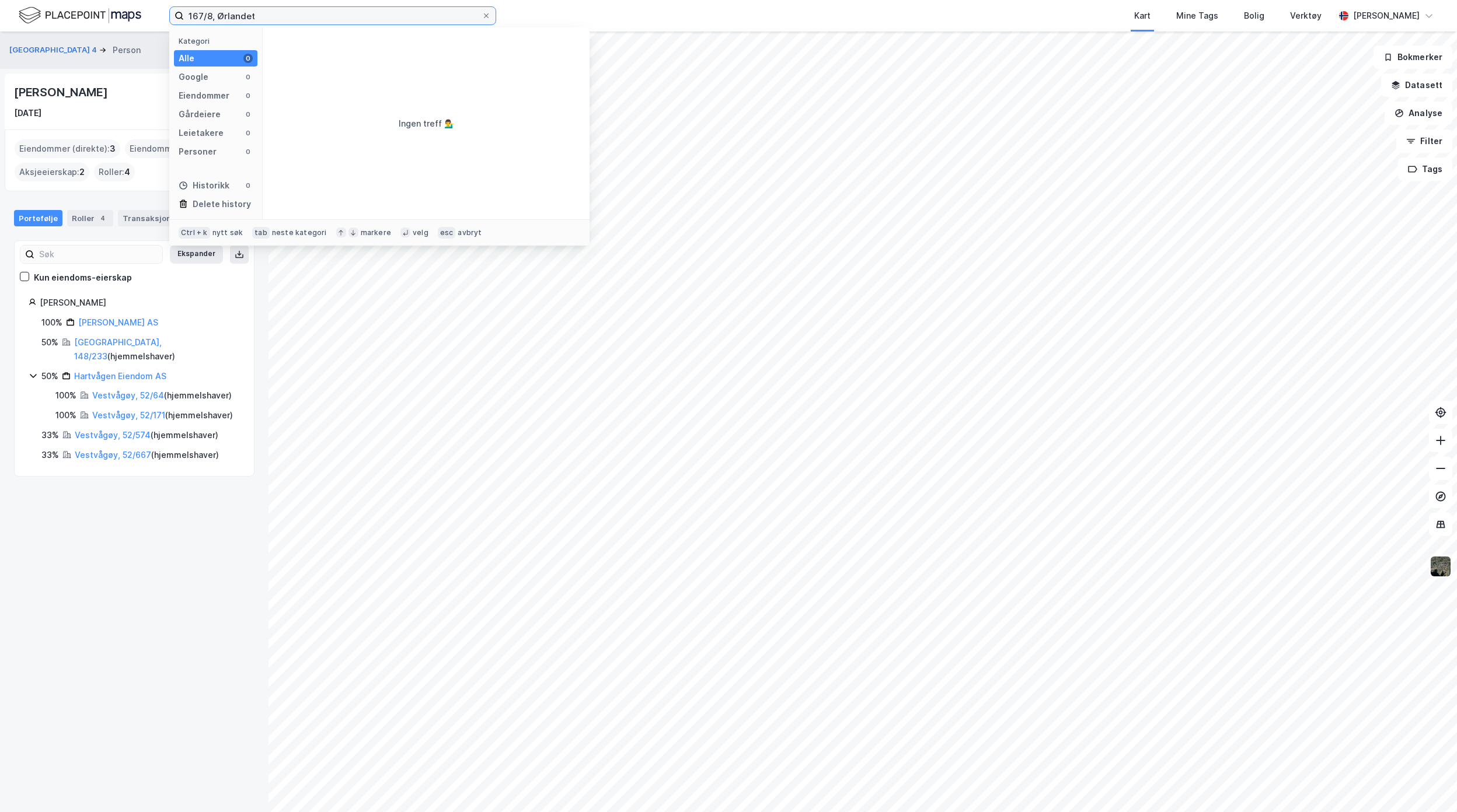
click at [313, 17] on input "167/8, Ørlandet" at bounding box center [333, 16] width 298 height 17
type input "167/8, Ørland"
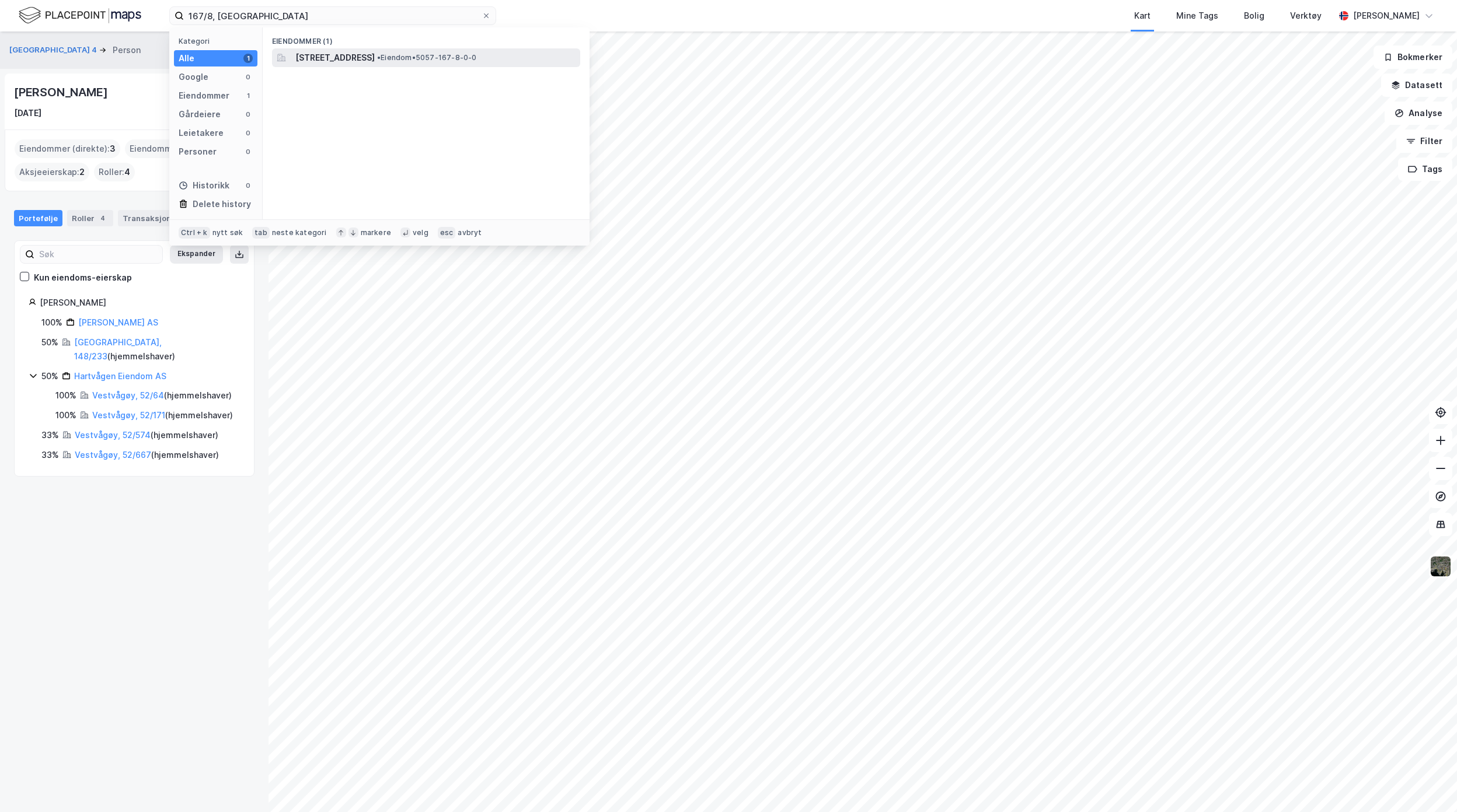
click at [342, 56] on span "[STREET_ADDRESS]" at bounding box center [335, 58] width 79 height 14
